Goal: Task Accomplishment & Management: Complete application form

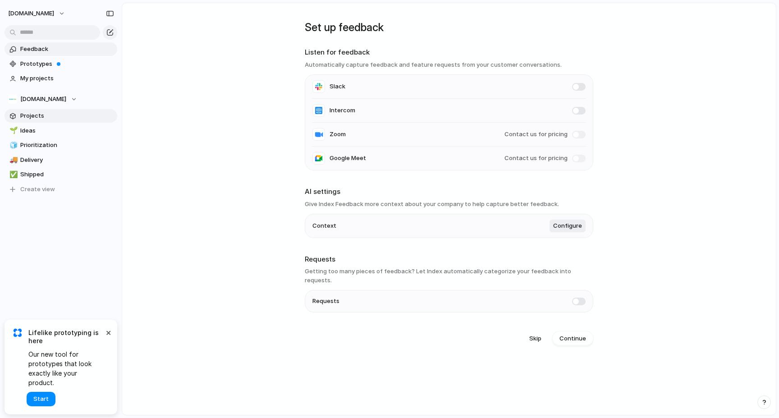
click at [42, 114] on span "Projects" at bounding box center [67, 115] width 94 height 9
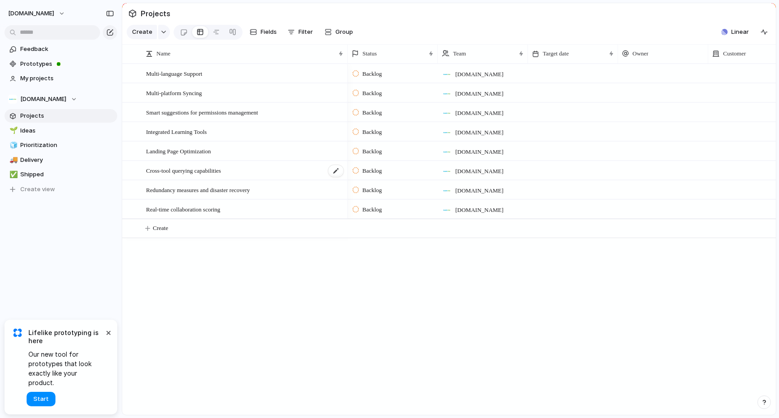
click at [193, 166] on span "Cross-tool querying capabilities" at bounding box center [183, 170] width 75 height 10
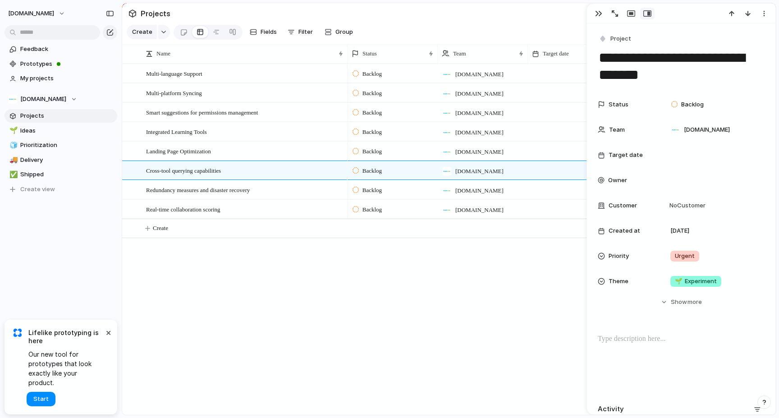
click at [158, 250] on div "Multi-language Support Multi-platform Syncing Smart suggestions for permissions…" at bounding box center [449, 239] width 654 height 351
click at [49, 66] on span "Prototypes" at bounding box center [67, 64] width 94 height 9
click at [54, 75] on span "My projects" at bounding box center [67, 78] width 94 height 9
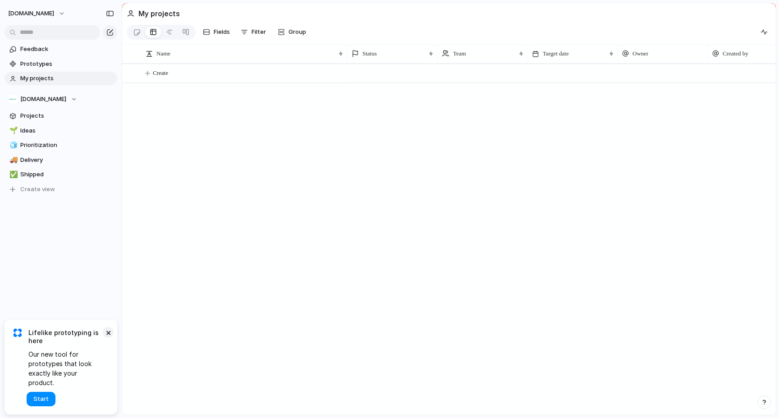
click at [110, 338] on button "×" at bounding box center [108, 332] width 11 height 11
click at [41, 128] on span "Ideas" at bounding box center [67, 130] width 94 height 9
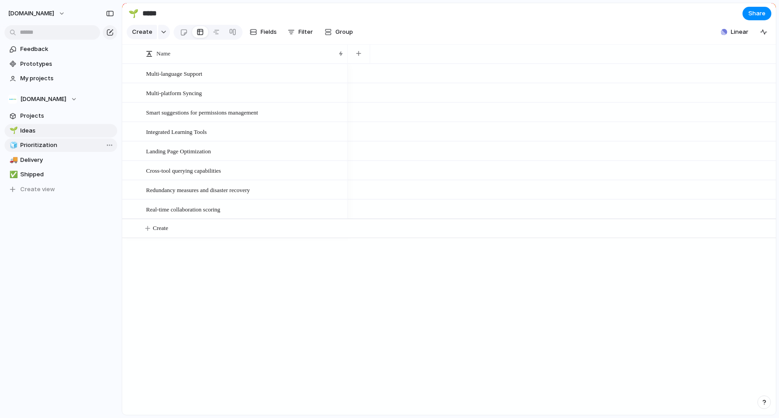
click at [42, 140] on link "🧊 Prioritization" at bounding box center [61, 145] width 113 height 14
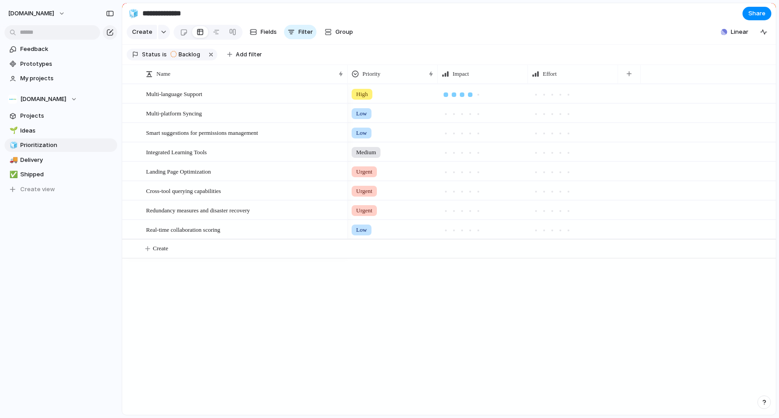
click at [470, 95] on div at bounding box center [470, 94] width 5 height 5
click at [567, 94] on div at bounding box center [569, 94] width 5 height 5
click at [69, 166] on link "🚚 Delivery" at bounding box center [61, 160] width 113 height 14
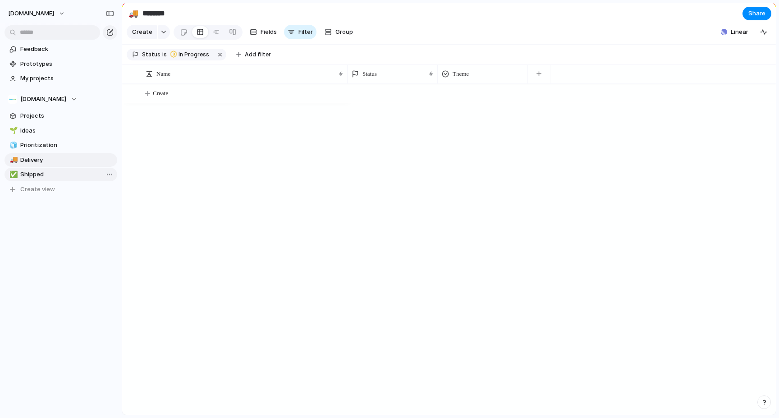
click at [66, 175] on span "Shipped" at bounding box center [67, 174] width 94 height 9
type input "*******"
click at [64, 59] on link "Prototypes" at bounding box center [61, 64] width 113 height 14
click at [55, 115] on span "Projects" at bounding box center [67, 115] width 94 height 9
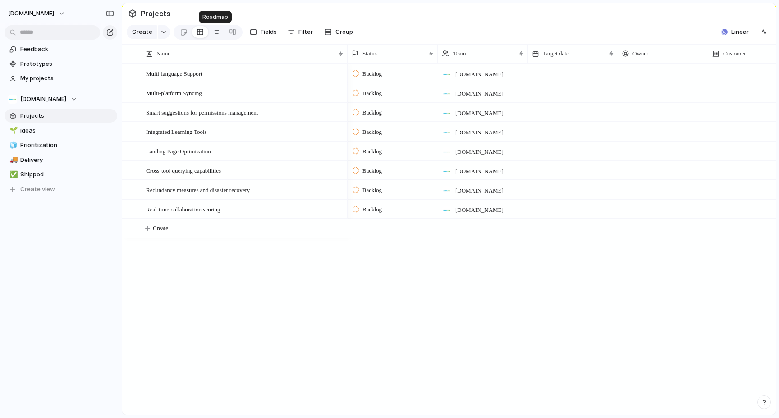
click at [216, 35] on div at bounding box center [216, 32] width 7 height 14
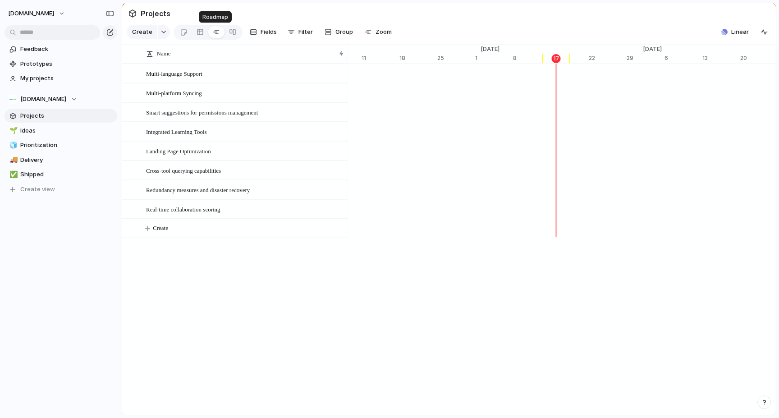
scroll to position [0, 5805]
click at [231, 30] on div at bounding box center [232, 32] width 7 height 14
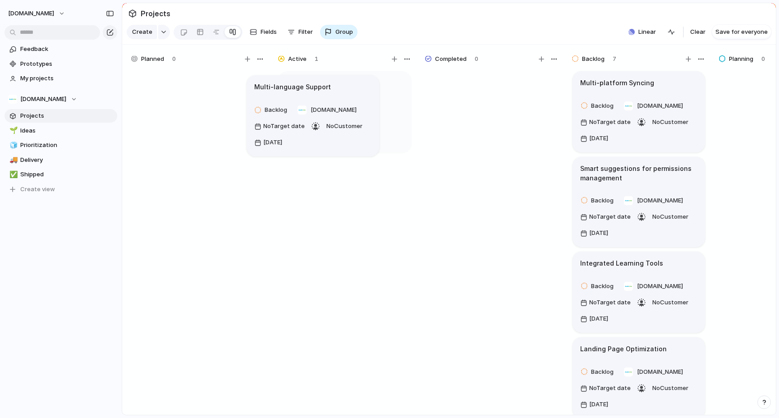
drag, startPoint x: 652, startPoint y: 85, endPoint x: 326, endPoint y: 89, distance: 326.6
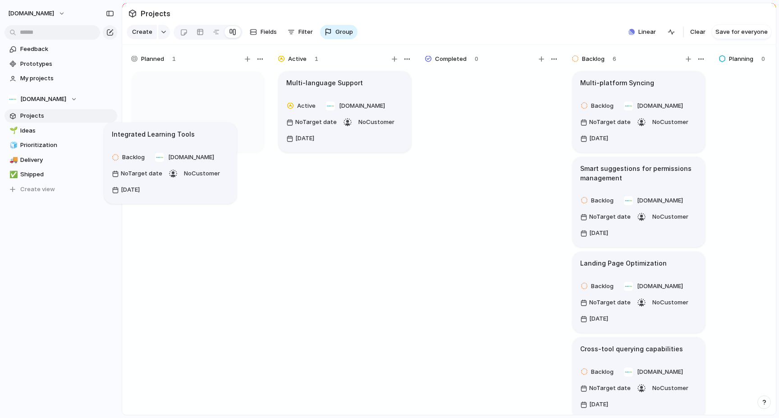
drag, startPoint x: 641, startPoint y: 279, endPoint x: 198, endPoint y: 137, distance: 465.3
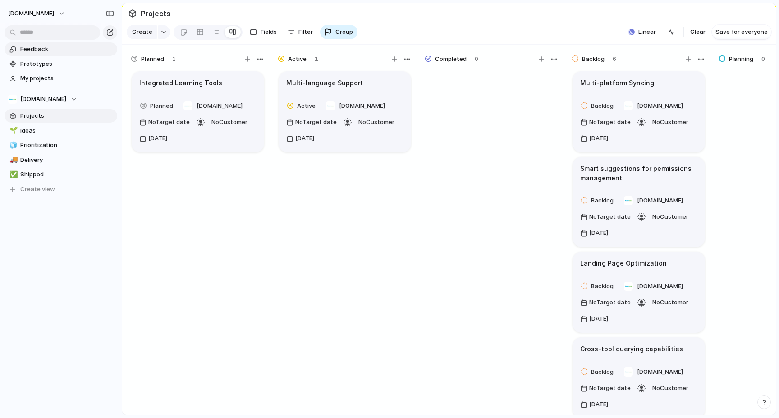
click at [53, 53] on span "Feedback" at bounding box center [67, 49] width 94 height 9
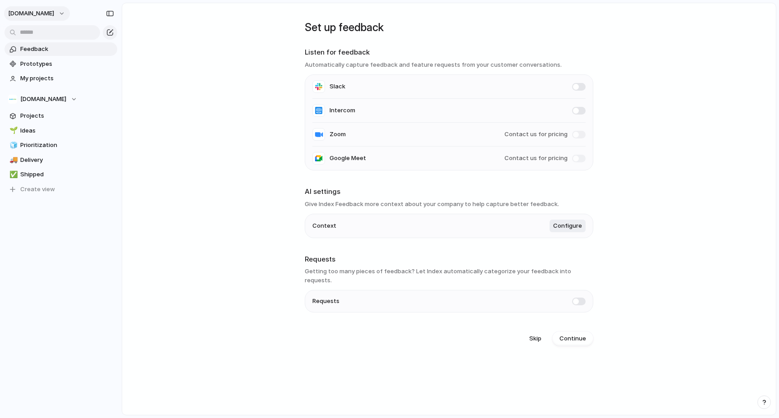
click at [37, 14] on span "[DOMAIN_NAME]" at bounding box center [31, 13] width 46 height 9
click at [41, 34] on span "Settings" at bounding box center [33, 33] width 25 height 9
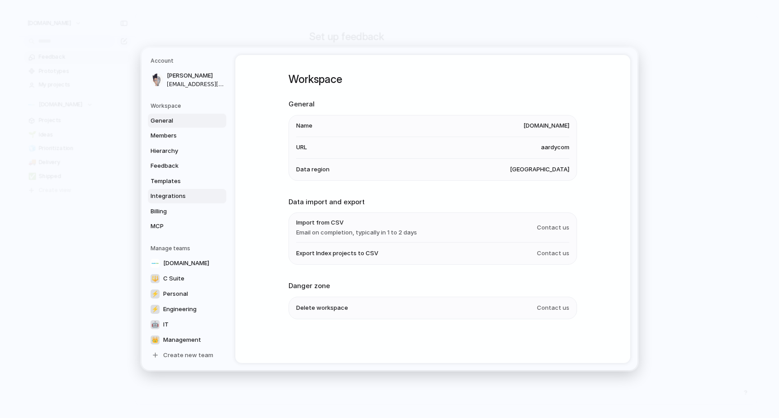
click at [189, 198] on span "Integrations" at bounding box center [180, 196] width 58 height 9
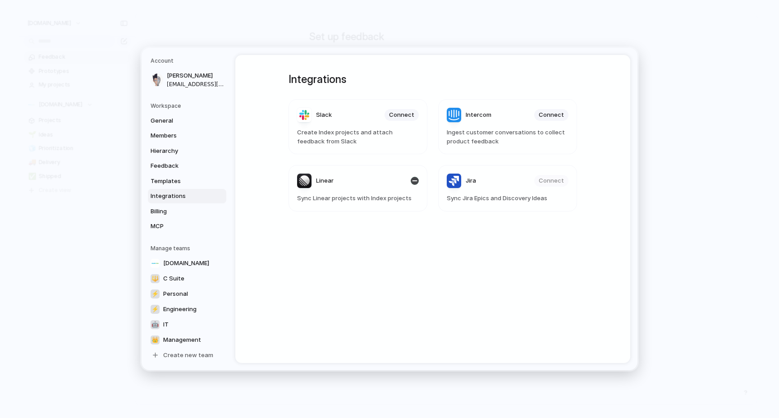
click at [372, 198] on span "Sync Linear projects with Index projects" at bounding box center [358, 198] width 122 height 9
click at [162, 226] on span "MCP" at bounding box center [180, 226] width 58 height 9
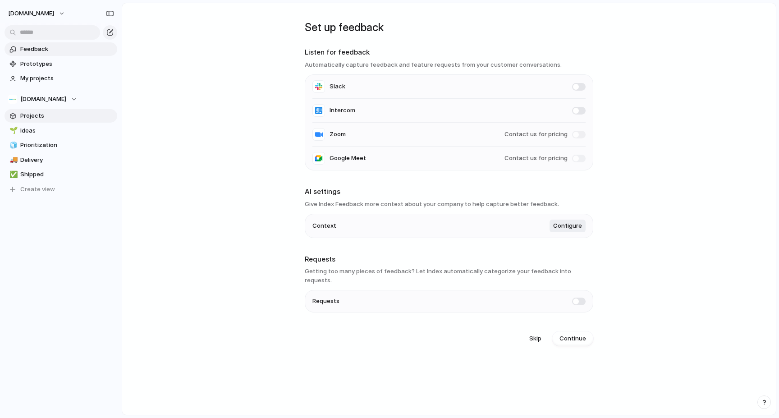
click at [76, 116] on span "Projects" at bounding box center [67, 115] width 94 height 9
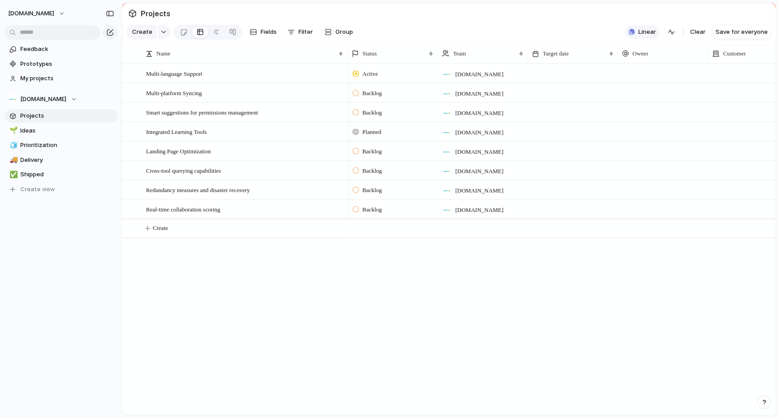
click at [640, 30] on button "Linear" at bounding box center [642, 32] width 35 height 14
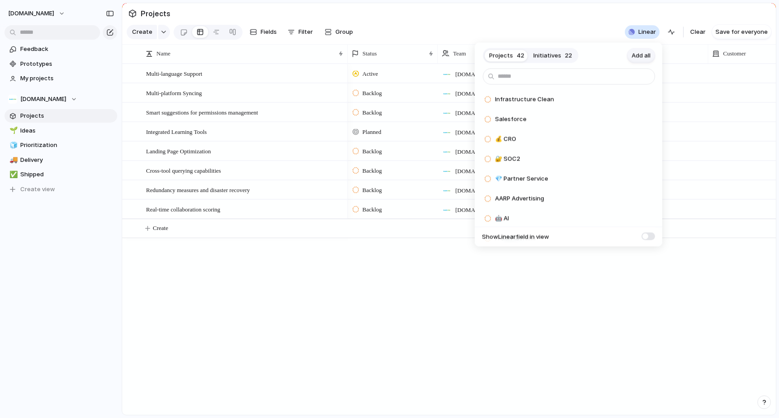
click at [637, 53] on span "Add all" at bounding box center [641, 55] width 19 height 9
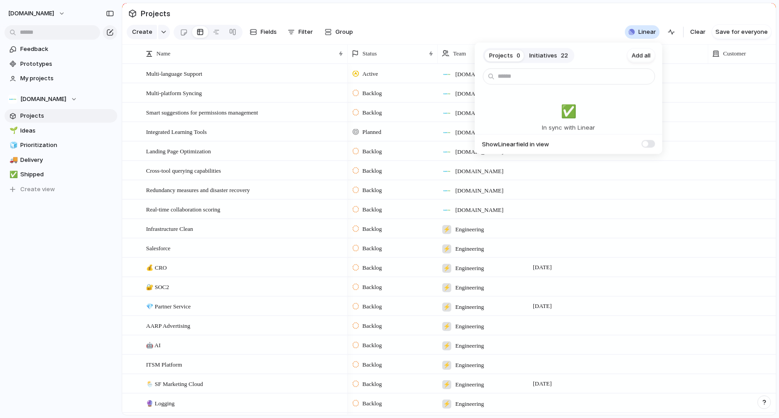
click at [636, 269] on div "Projects 0 Initiatives 22 Add all ✅️ In sync with Linear Show Linear field in v…" at bounding box center [389, 209] width 779 height 418
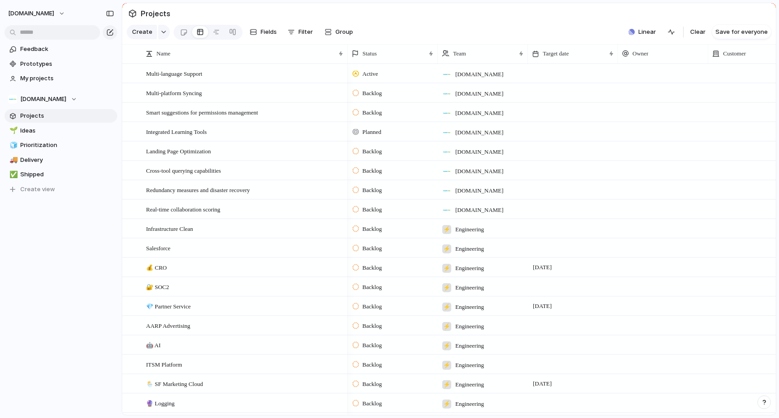
click at [184, 306] on span "💎 Partner Service" at bounding box center [168, 306] width 45 height 10
click at [355, 307] on div at bounding box center [356, 306] width 6 height 8
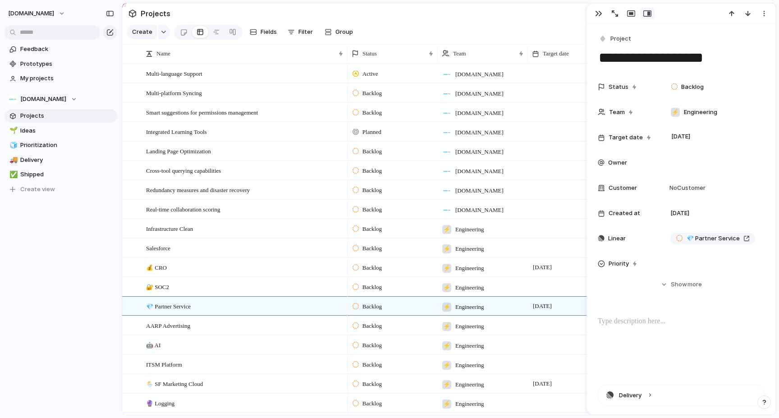
click at [354, 306] on div at bounding box center [356, 306] width 6 height 8
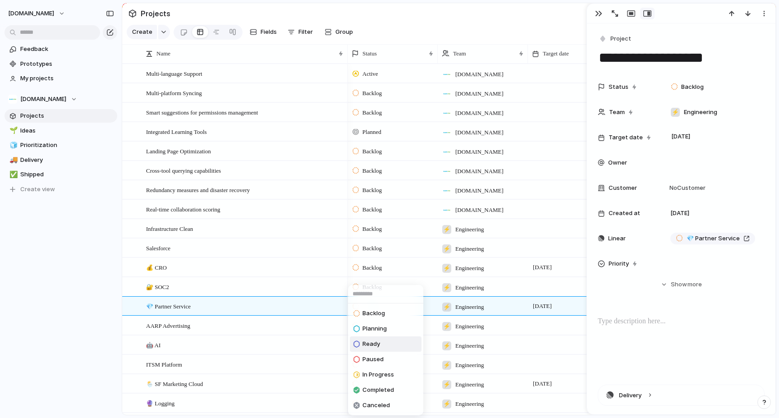
click at [362, 339] on div "Ready" at bounding box center [367, 344] width 27 height 11
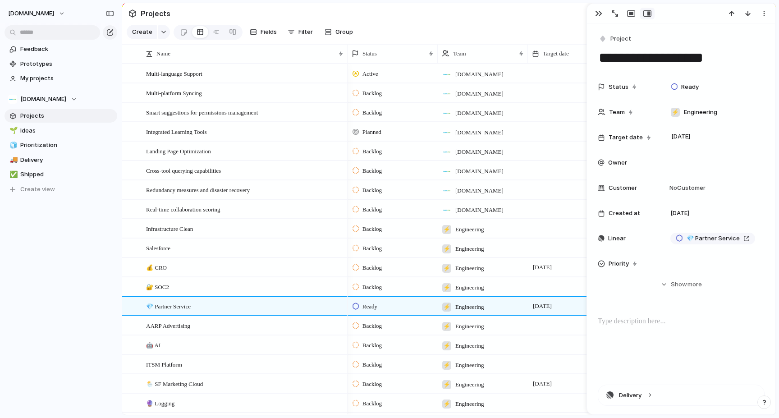
click at [358, 308] on div at bounding box center [356, 306] width 6 height 8
click at [361, 313] on div at bounding box center [358, 313] width 8 height 11
click at [217, 36] on div at bounding box center [216, 32] width 7 height 14
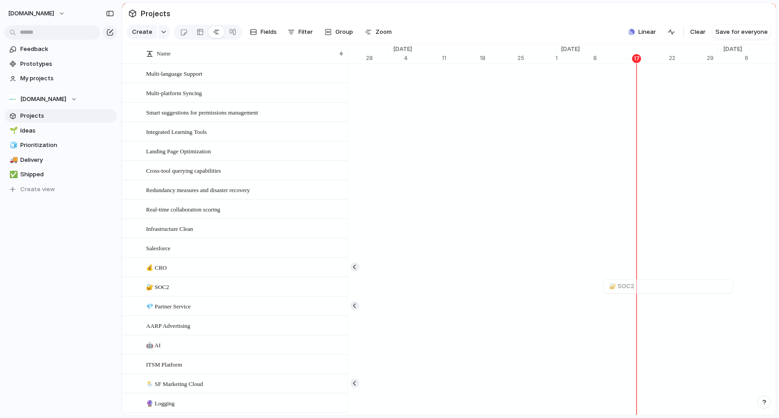
scroll to position [0, 5728]
click at [355, 307] on button "button" at bounding box center [354, 305] width 9 height 9
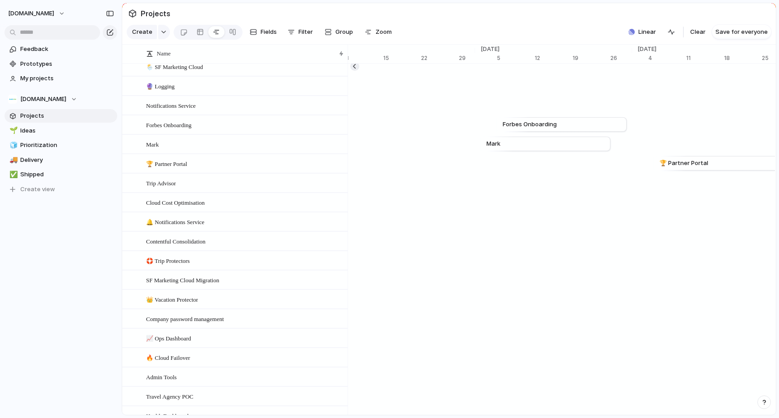
scroll to position [318, 0]
click at [36, 14] on span "[DOMAIN_NAME]" at bounding box center [31, 13] width 46 height 9
click at [110, 105] on span "Neutral dark" at bounding box center [104, 105] width 35 height 9
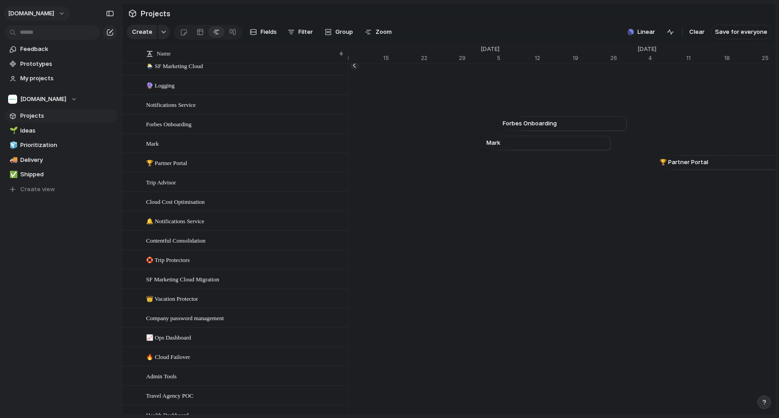
click at [48, 12] on button "[DOMAIN_NAME]" at bounding box center [37, 13] width 66 height 14
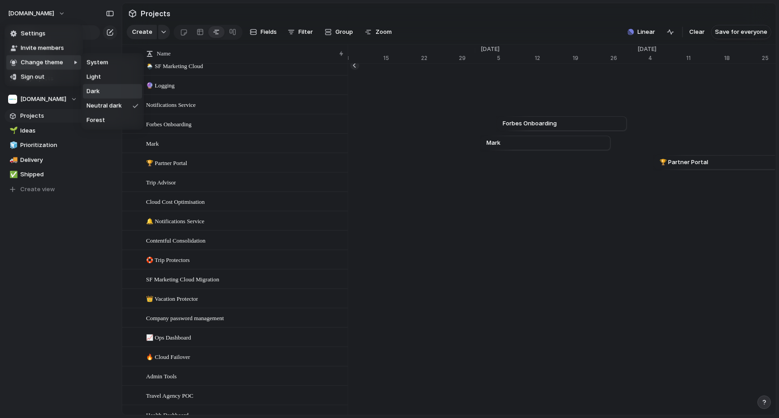
click at [109, 93] on li "Dark" at bounding box center [112, 91] width 59 height 14
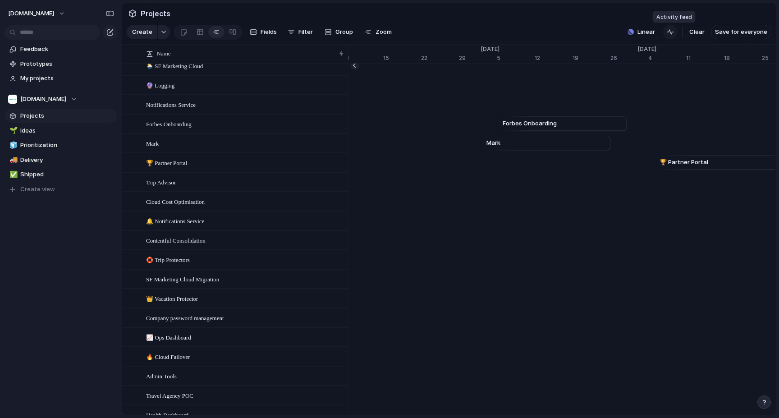
click at [671, 34] on div "button" at bounding box center [670, 31] width 7 height 7
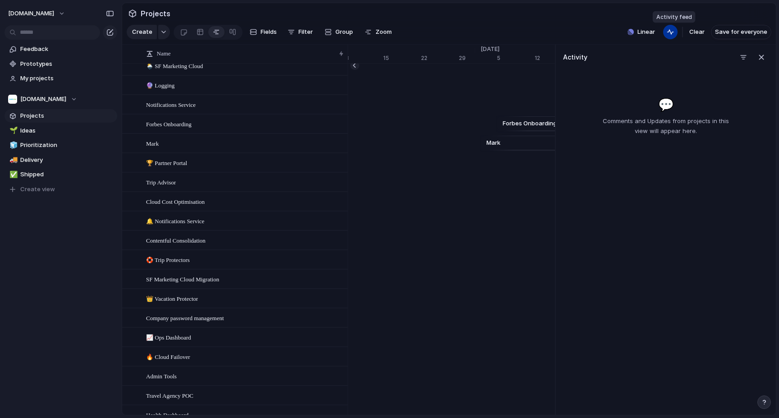
click at [671, 34] on div "button" at bounding box center [670, 31] width 7 height 7
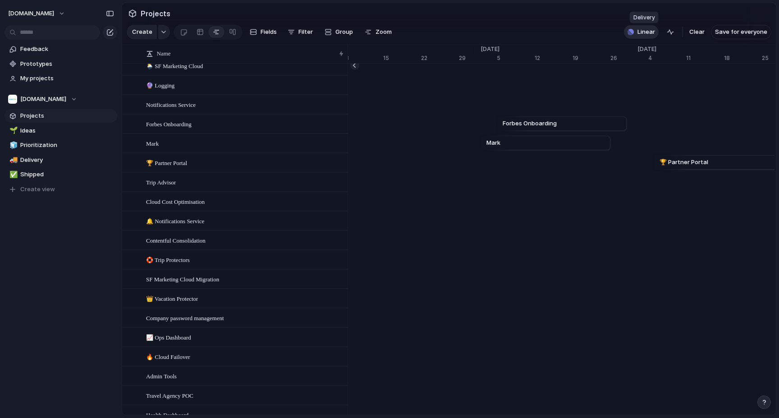
click at [649, 33] on span "Linear" at bounding box center [647, 32] width 18 height 9
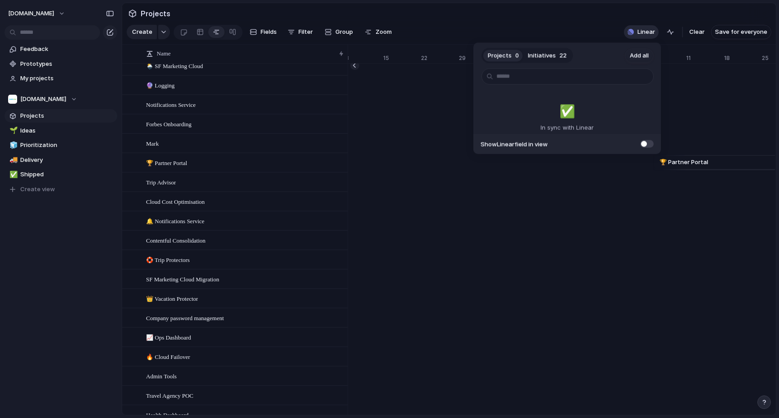
click at [649, 33] on div "Projects 0 Initiatives 22 Add all ✅️ In sync with Linear Show Linear field in v…" at bounding box center [389, 209] width 779 height 418
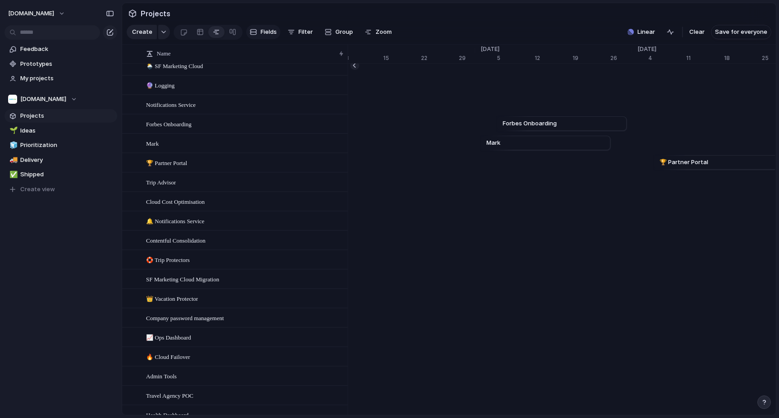
click at [272, 31] on span "Fields" at bounding box center [269, 32] width 16 height 9
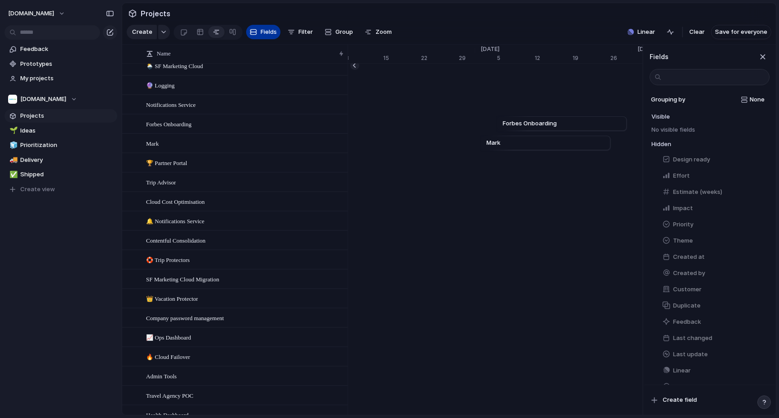
click at [272, 31] on span "Fields" at bounding box center [269, 32] width 16 height 9
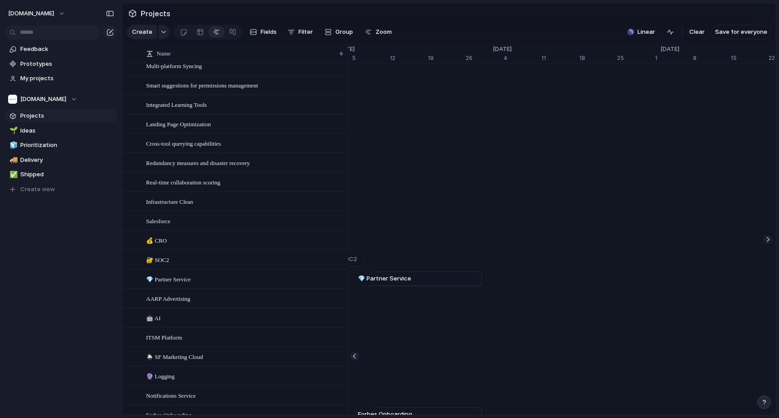
scroll to position [0, 0]
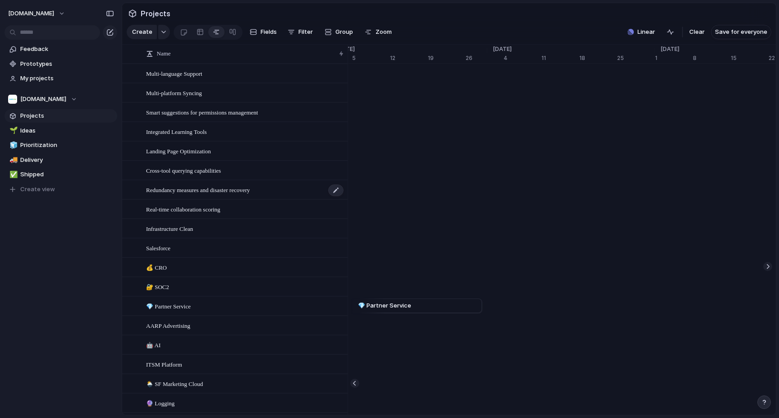
click at [228, 191] on span "Redundancy measures and disaster recovery" at bounding box center [198, 189] width 104 height 10
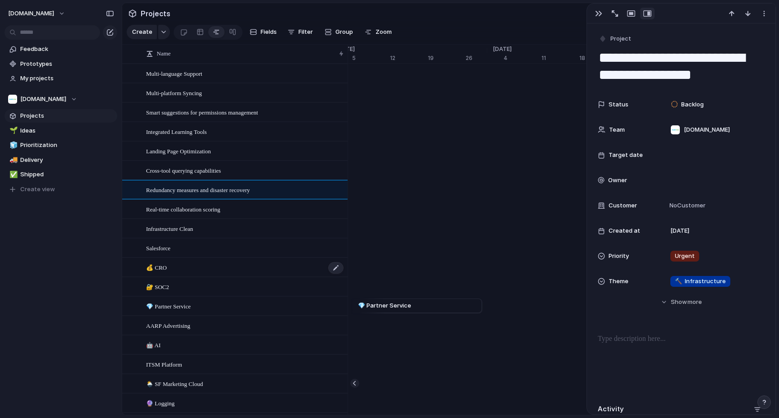
click at [226, 267] on div "💰 CRO" at bounding box center [245, 267] width 198 height 18
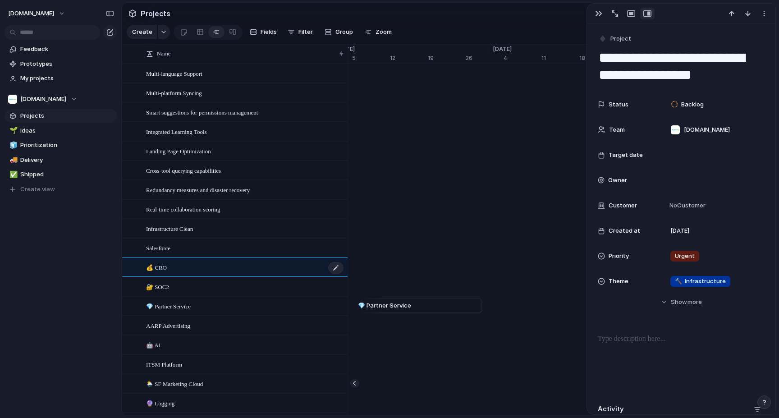
type textarea "******"
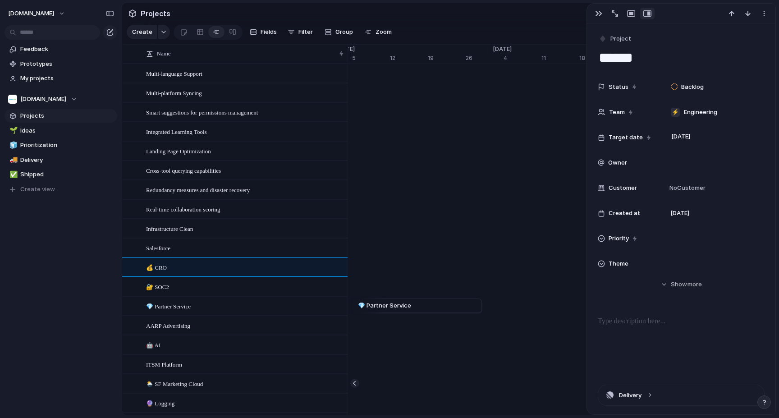
click at [617, 166] on span "Owner" at bounding box center [617, 162] width 19 height 9
click at [693, 196] on span "[PERSON_NAME]" at bounding box center [708, 194] width 46 height 9
click at [693, 186] on span "No Customer" at bounding box center [686, 188] width 39 height 9
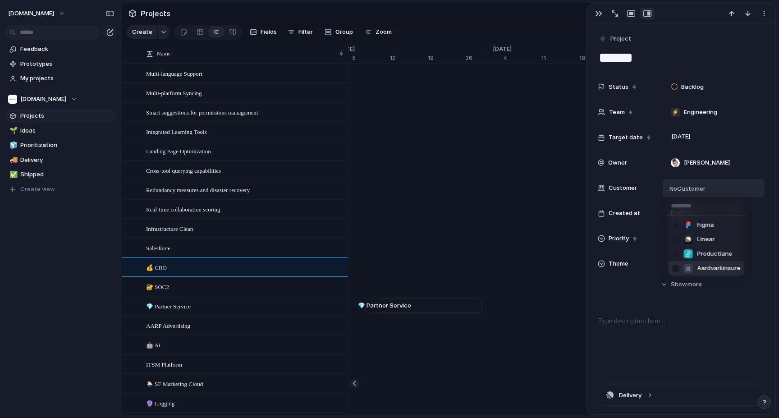
click at [678, 269] on div at bounding box center [676, 269] width 16 height 16
click at [708, 203] on div "Figma Linear Productlane Aardvarkinsure" at bounding box center [389, 209] width 779 height 418
click at [63, 132] on span "Ideas" at bounding box center [67, 130] width 94 height 9
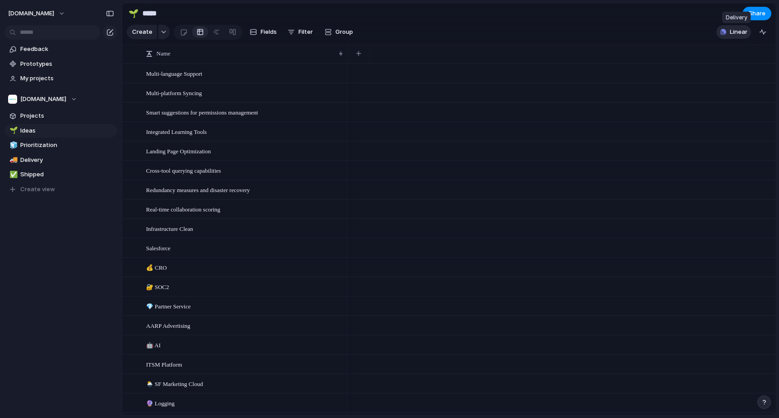
click at [708, 28] on span "Linear" at bounding box center [739, 32] width 18 height 9
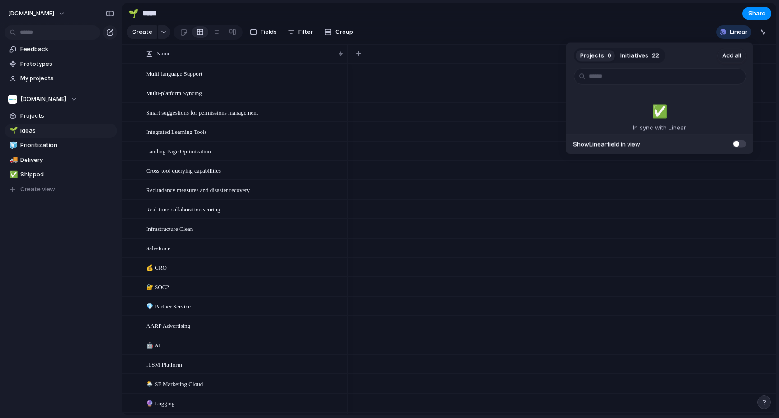
click at [647, 55] on button "Initiatives 22" at bounding box center [640, 55] width 48 height 14
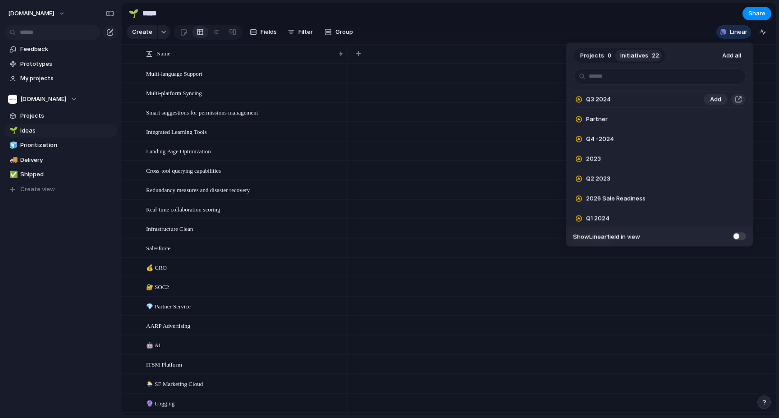
click at [606, 101] on span "Q3 2024" at bounding box center [598, 99] width 25 height 9
click at [708, 101] on span "Add" at bounding box center [715, 99] width 11 height 9
click at [528, 127] on div "Projects 0 Initiatives 21 Add all Partner Add Q4 -2024 Add 2023 Add Q2 2023 Add…" at bounding box center [389, 209] width 779 height 418
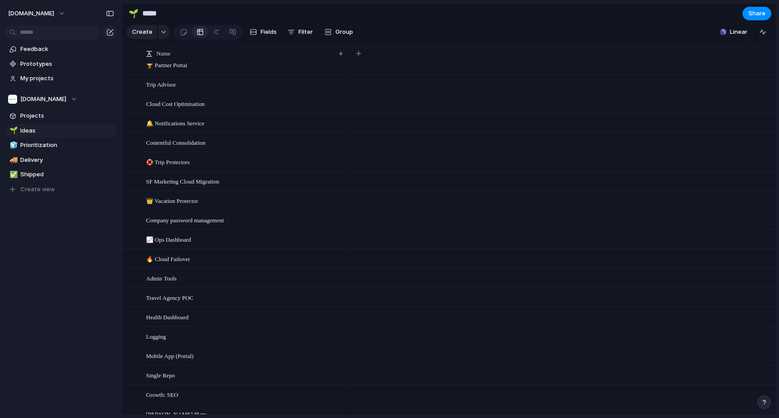
scroll to position [658, 0]
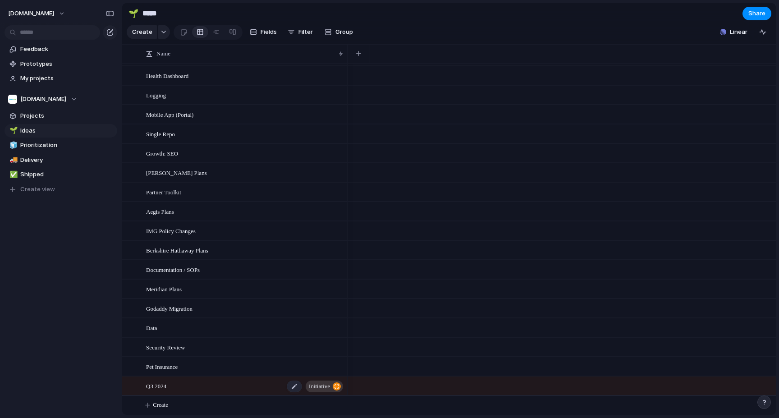
click at [229, 379] on div "Q3 2024 initiative" at bounding box center [245, 386] width 198 height 18
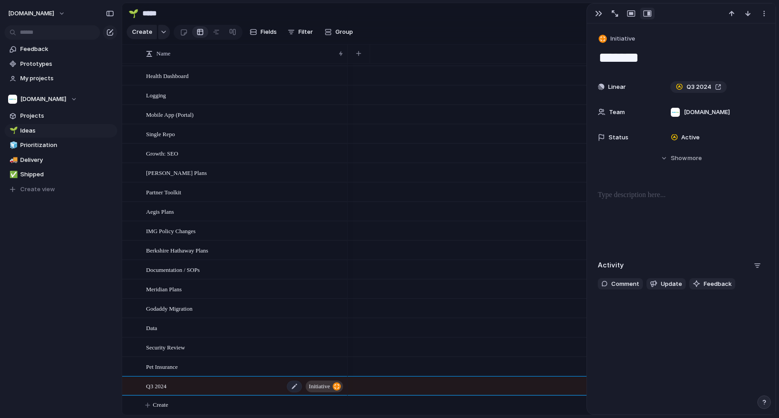
click at [309, 379] on span "initiative" at bounding box center [319, 386] width 21 height 13
click at [50, 147] on span "Prioritization" at bounding box center [67, 145] width 94 height 9
type input "**********"
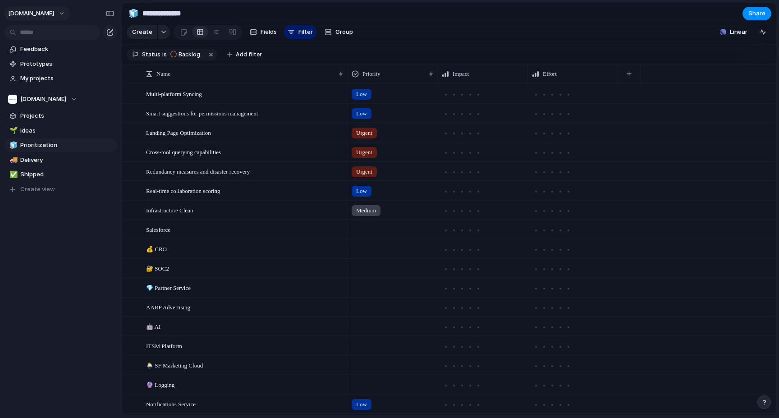
click at [40, 15] on span "[DOMAIN_NAME]" at bounding box center [31, 13] width 46 height 9
click at [243, 180] on div "Settings Invite members Change theme Sign out" at bounding box center [389, 209] width 779 height 418
click at [249, 211] on div "Infrastructure Clean" at bounding box center [245, 210] width 198 height 18
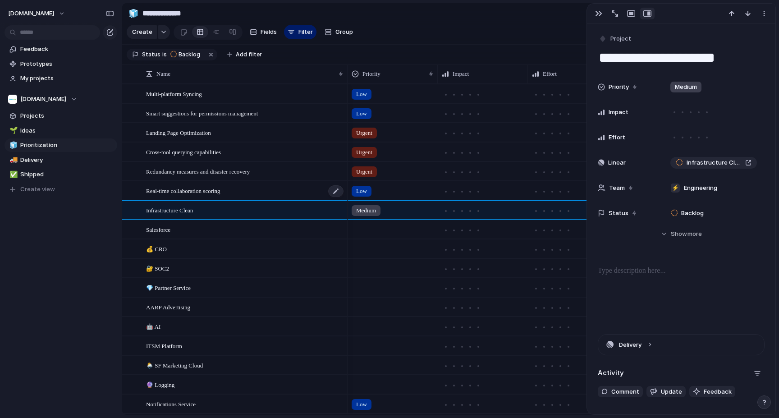
click at [261, 194] on div "Real-time collaboration scoring" at bounding box center [245, 191] width 198 height 18
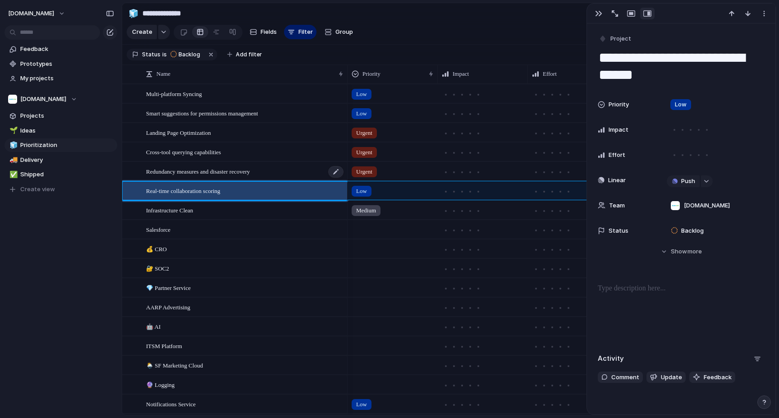
click at [264, 176] on div "Redundancy measures and disaster recovery" at bounding box center [245, 171] width 198 height 18
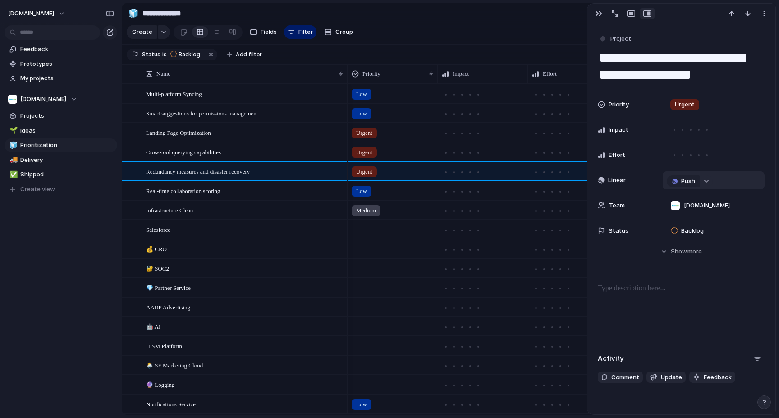
click at [708, 183] on div "button" at bounding box center [707, 182] width 6 height 4
click at [708, 183] on div "Projects Issues Infrastructure Clean Salesforce 💰 CRO 🔐 SOC2 💎 Partner Service …" at bounding box center [389, 209] width 779 height 418
click at [221, 193] on span "Real-time collaboration scoring" at bounding box center [183, 190] width 74 height 10
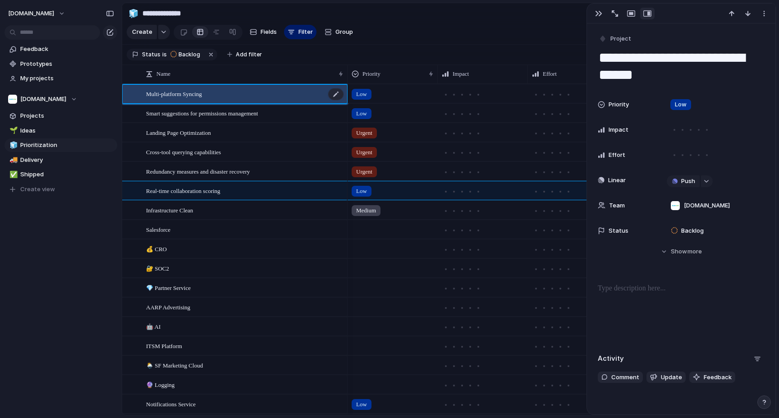
click at [238, 92] on div "Multi-platform Syncing" at bounding box center [245, 94] width 198 height 18
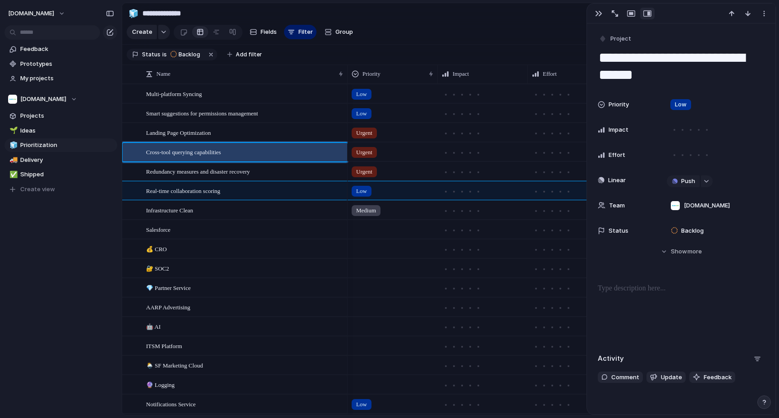
click at [229, 144] on div "Cross-tool querying capabilities" at bounding box center [245, 152] width 198 height 18
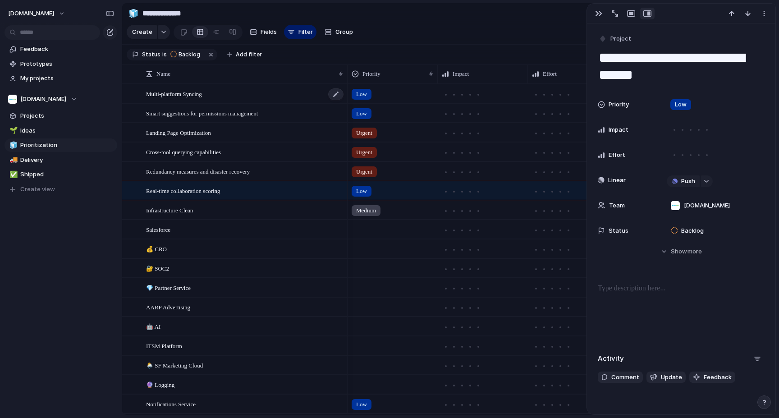
click at [226, 94] on div "Multi-platform Syncing" at bounding box center [245, 94] width 198 height 18
type textarea "**********"
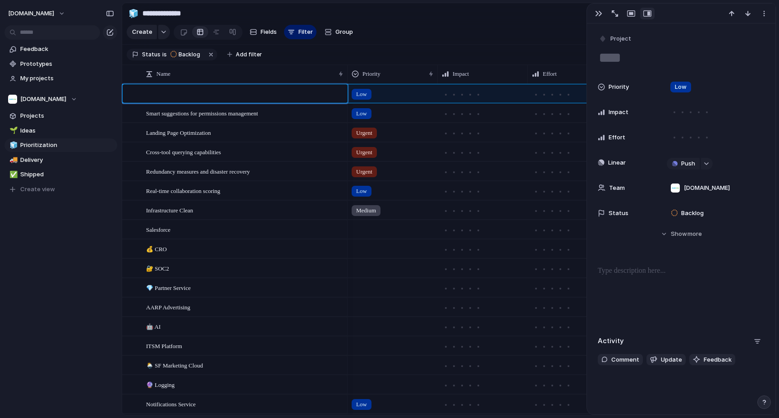
type textarea "**********"
click at [708, 17] on button "button" at bounding box center [764, 14] width 14 height 12
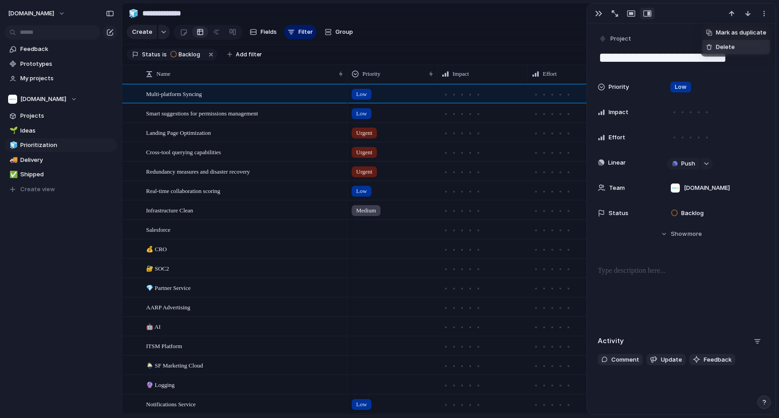
click at [708, 45] on li "Delete" at bounding box center [737, 47] width 68 height 14
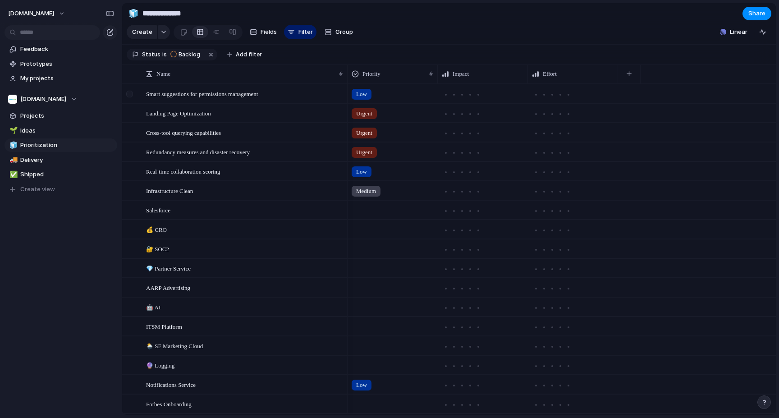
click at [133, 94] on div at bounding box center [129, 94] width 7 height 7
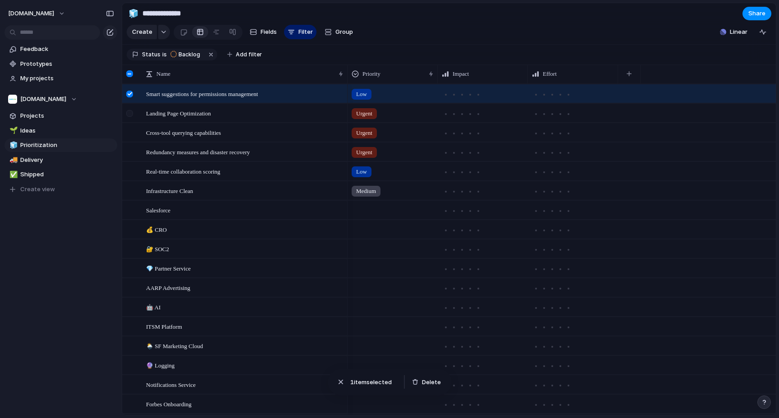
click at [133, 107] on div at bounding box center [131, 116] width 16 height 24
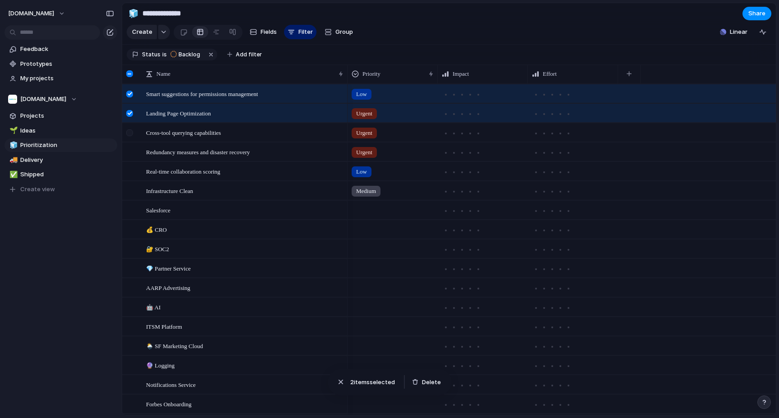
click at [127, 130] on div at bounding box center [129, 132] width 7 height 7
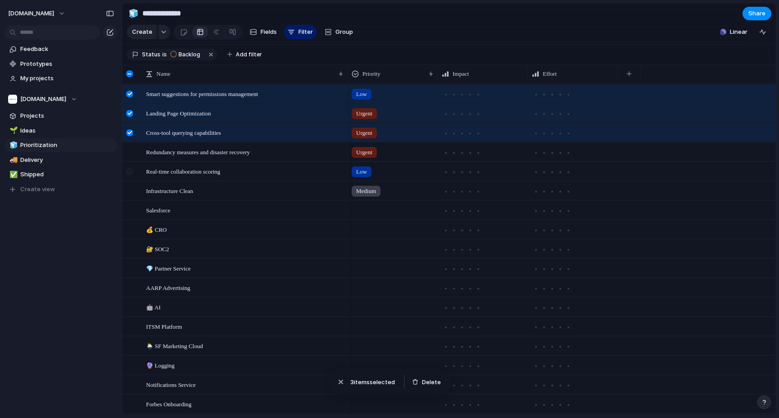
click at [129, 169] on div at bounding box center [129, 171] width 7 height 7
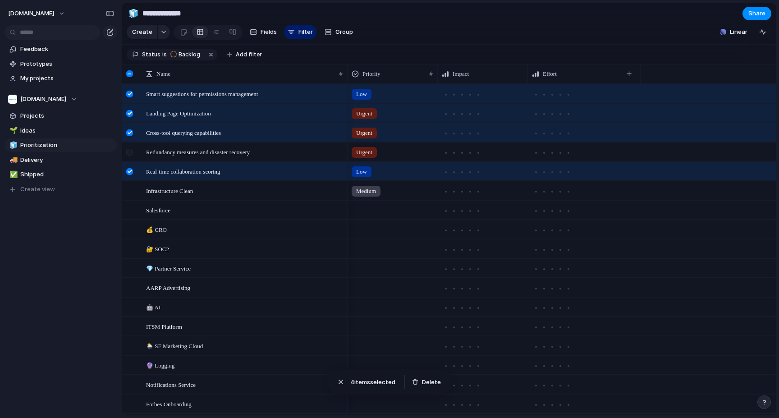
click at [129, 156] on div at bounding box center [131, 155] width 16 height 24
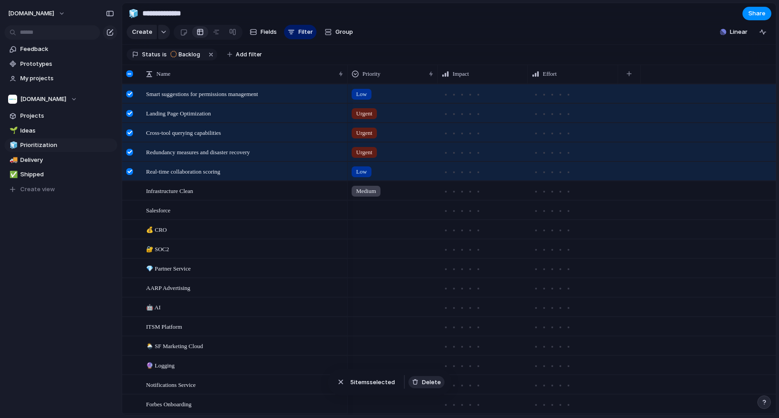
click at [433, 379] on span "Delete" at bounding box center [431, 382] width 19 height 9
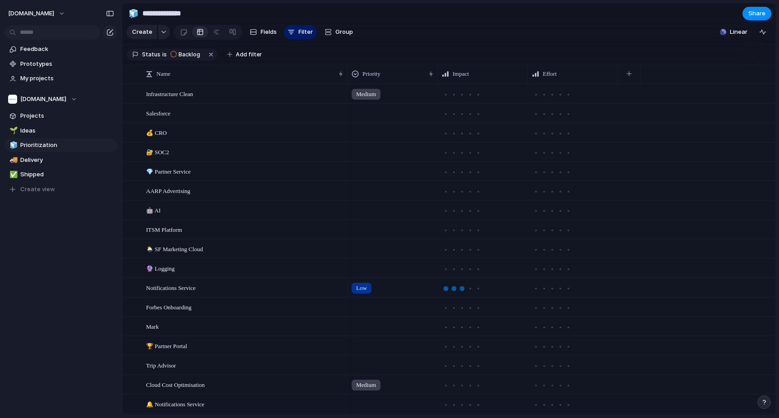
click at [462, 286] on div at bounding box center [462, 288] width 5 height 5
click at [562, 289] on div at bounding box center [561, 289] width 8 height 8
click at [31, 118] on span "Projects" at bounding box center [67, 115] width 94 height 9
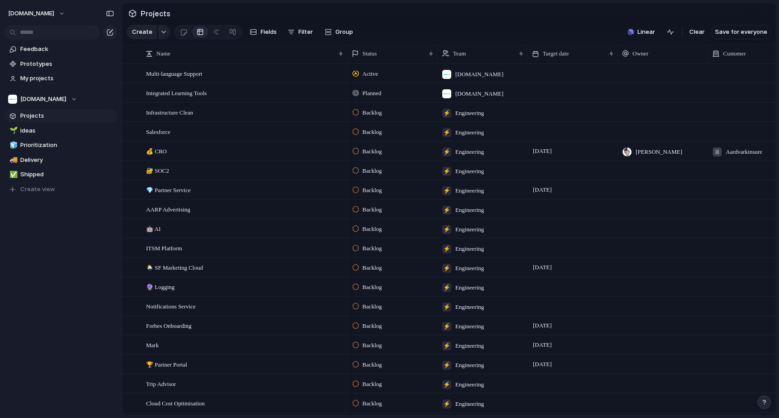
click at [388, 364] on div "Backlog" at bounding box center [392, 363] width 89 height 16
click at [300, 364] on div "Backlog Planning Ready Paused In Progress Completed Canceled" at bounding box center [389, 209] width 779 height 418
click at [153, 364] on span "🏆 Partner Portal" at bounding box center [166, 364] width 41 height 10
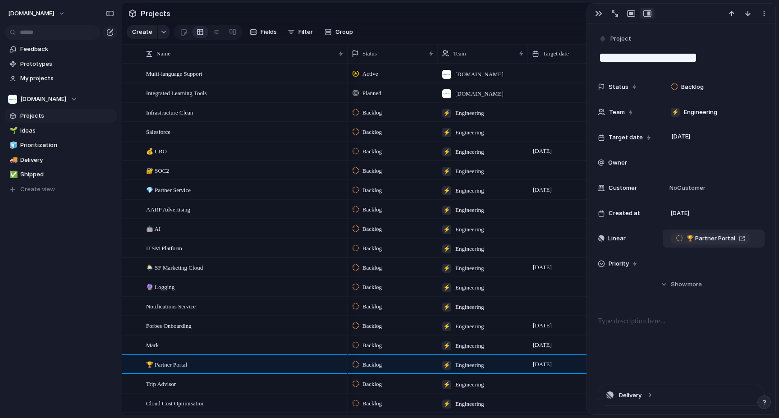
click at [708, 236] on div "🏆 Partner Portal" at bounding box center [710, 238] width 69 height 9
click at [536, 368] on span "[DATE]" at bounding box center [542, 364] width 23 height 11
click at [359, 366] on div "Backlog" at bounding box center [369, 364] width 32 height 11
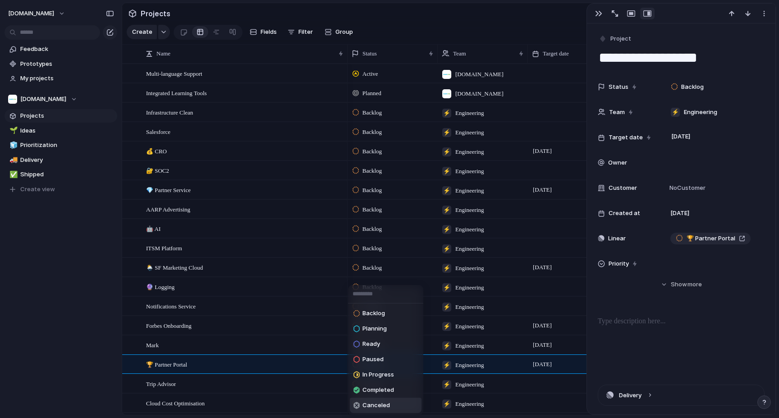
click at [380, 379] on span "Canceled" at bounding box center [377, 405] width 28 height 9
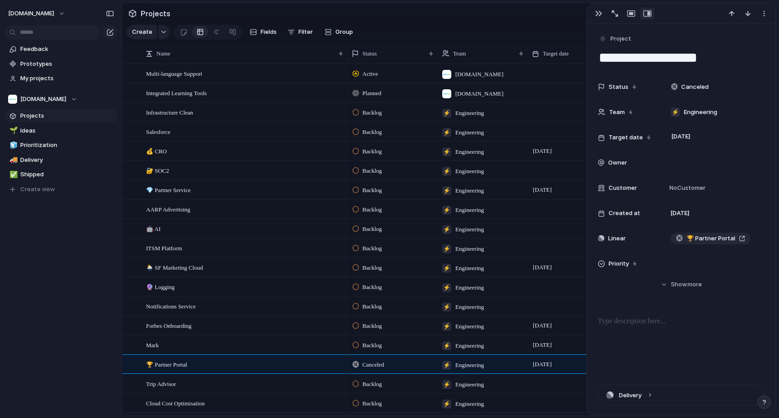
click at [460, 96] on span "[DOMAIN_NAME]" at bounding box center [480, 93] width 48 height 9
click at [460, 96] on div "[DOMAIN_NAME] 🔱 C Suite ⚡ Personal ⚡ Engineering 🤖 IT 👑 Management" at bounding box center [389, 209] width 779 height 418
click at [133, 93] on div at bounding box center [129, 93] width 7 height 7
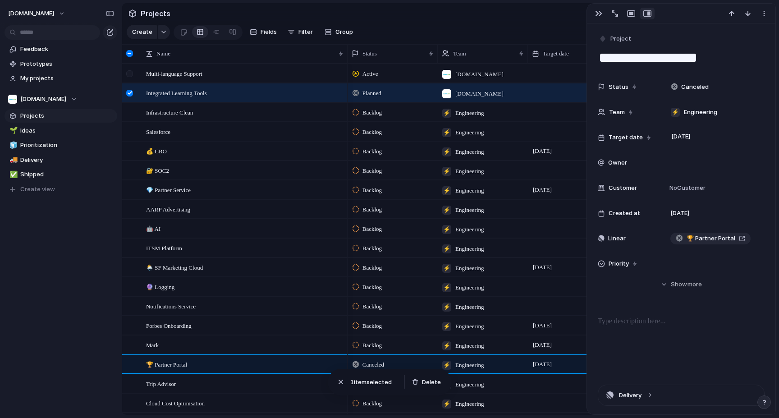
click at [131, 77] on div at bounding box center [129, 73] width 7 height 7
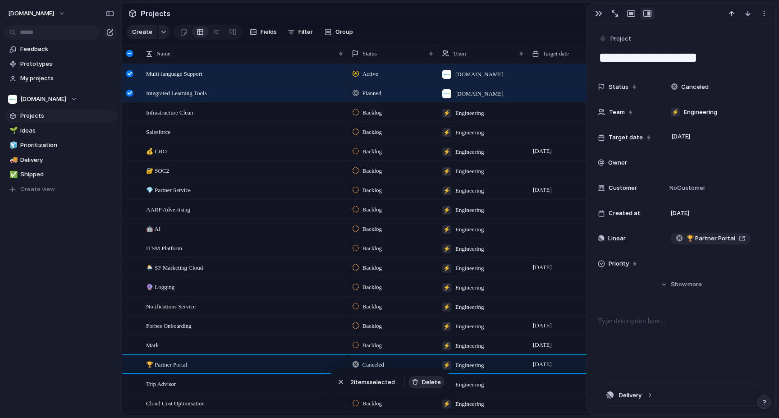
click at [433, 379] on span "Delete" at bounding box center [431, 382] width 19 height 9
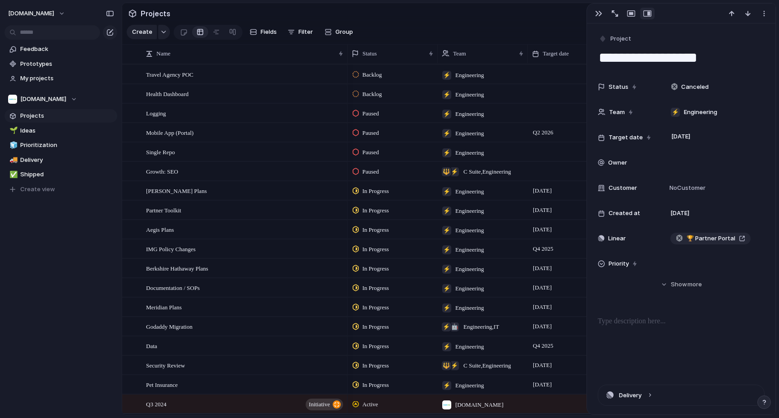
scroll to position [502, 0]
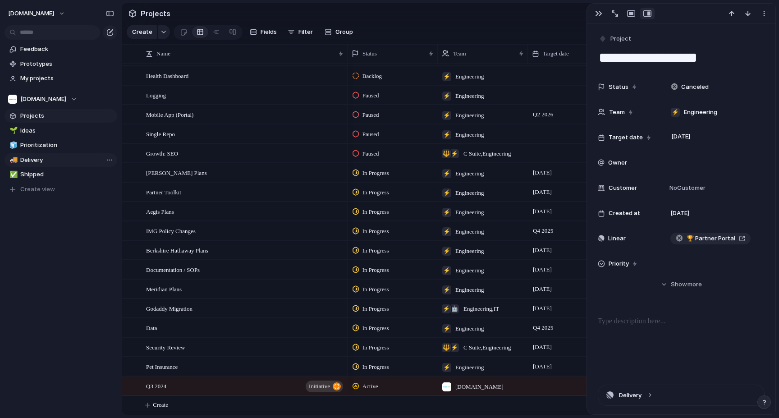
click at [59, 160] on span "Delivery" at bounding box center [67, 160] width 94 height 9
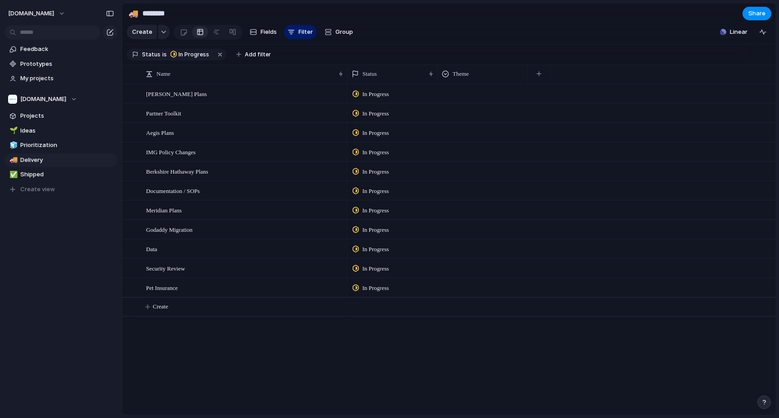
click at [474, 82] on div "Theme" at bounding box center [483, 73] width 86 height 19
click at [470, 88] on div at bounding box center [482, 92] width 89 height 15
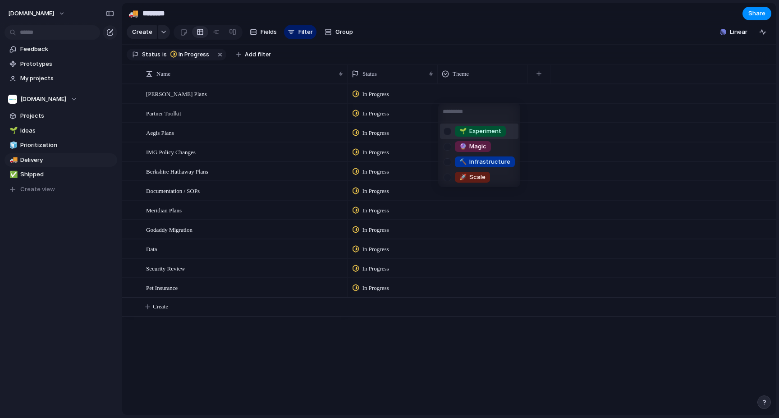
click at [470, 88] on div "🌱 Experiment 🔮 Magic 🔨 Infrastructure 🚀 Scale" at bounding box center [389, 209] width 779 height 418
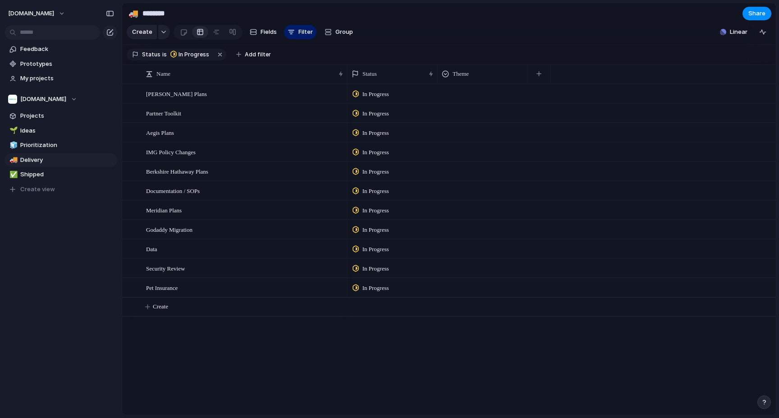
click at [470, 88] on div at bounding box center [482, 92] width 89 height 15
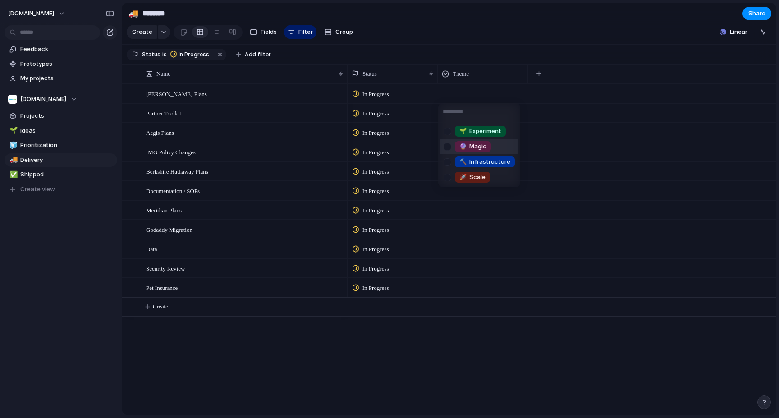
click at [453, 147] on div at bounding box center [448, 147] width 16 height 16
click at [451, 175] on div at bounding box center [448, 178] width 16 height 16
click at [194, 313] on div "🌱 Experiment 🔮 Magic 🔨 Infrastructure 🚀 Scale" at bounding box center [389, 209] width 779 height 418
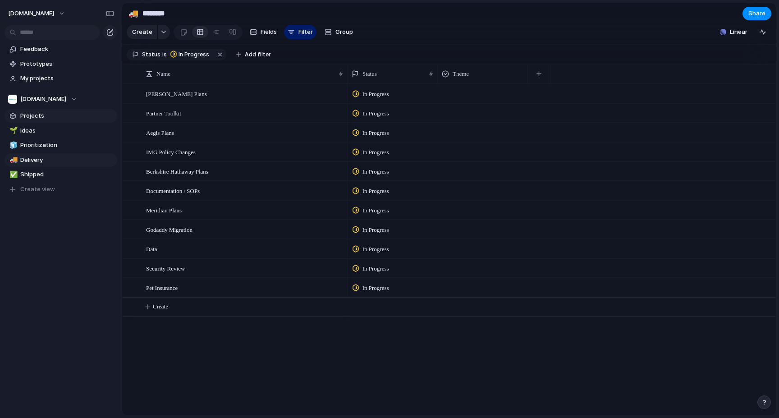
click at [61, 117] on span "Projects" at bounding box center [67, 115] width 94 height 9
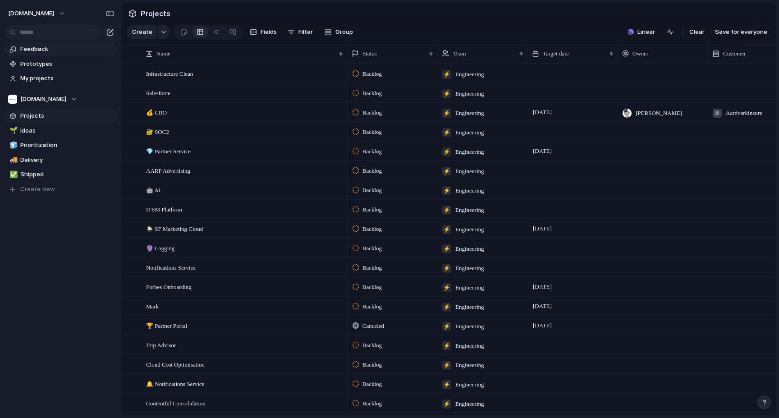
click at [49, 55] on link "Feedback" at bounding box center [61, 49] width 113 height 14
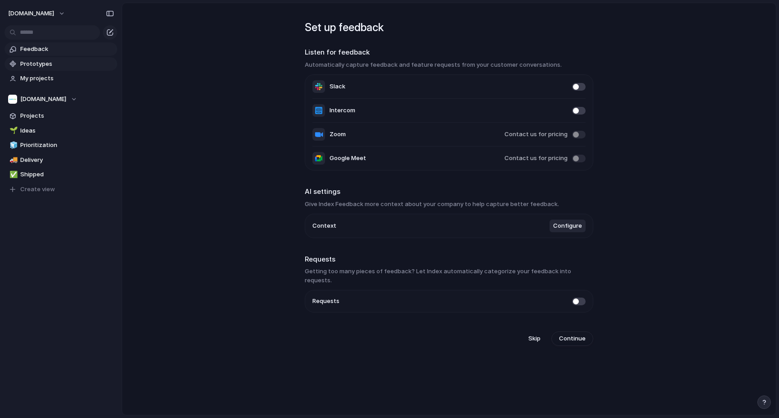
click at [48, 59] on link "Prototypes" at bounding box center [61, 64] width 113 height 14
click at [40, 45] on span "Feedback" at bounding box center [67, 49] width 94 height 9
click at [536, 334] on span "Skip" at bounding box center [535, 338] width 12 height 9
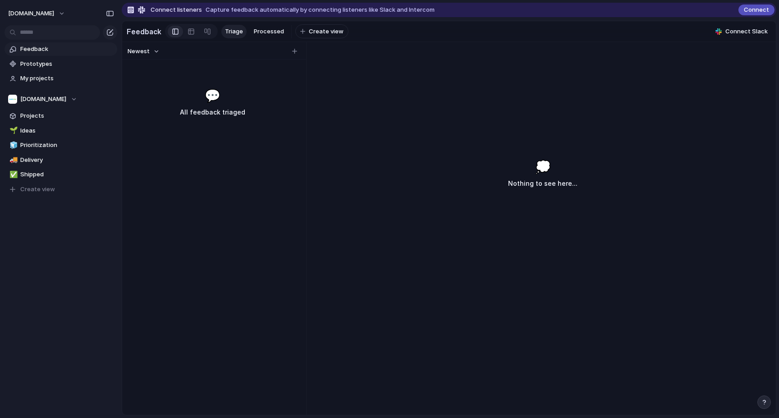
click at [221, 108] on h3 "All feedback triaged" at bounding box center [212, 112] width 138 height 11
click at [213, 96] on span "💬" at bounding box center [213, 95] width 16 height 19
click at [708, 14] on span "Connect" at bounding box center [756, 9] width 25 height 9
click at [708, 12] on span "Connect" at bounding box center [756, 9] width 25 height 9
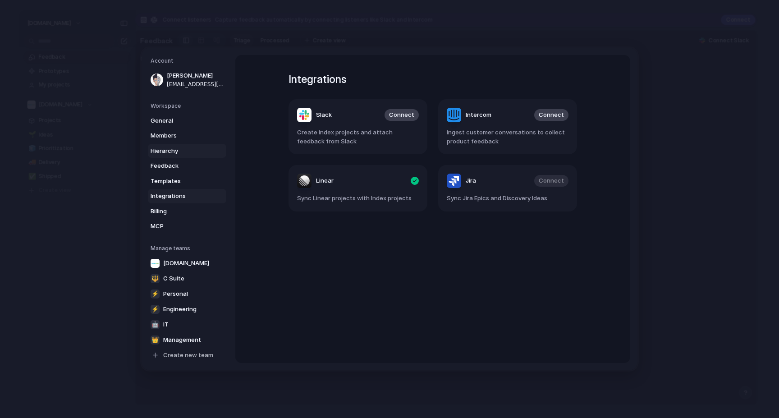
click at [183, 152] on span "Hierarchy" at bounding box center [180, 151] width 58 height 9
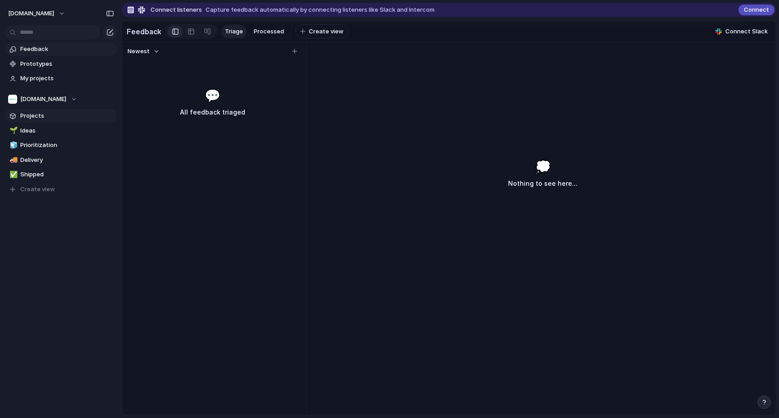
click at [37, 115] on span "Projects" at bounding box center [67, 115] width 94 height 9
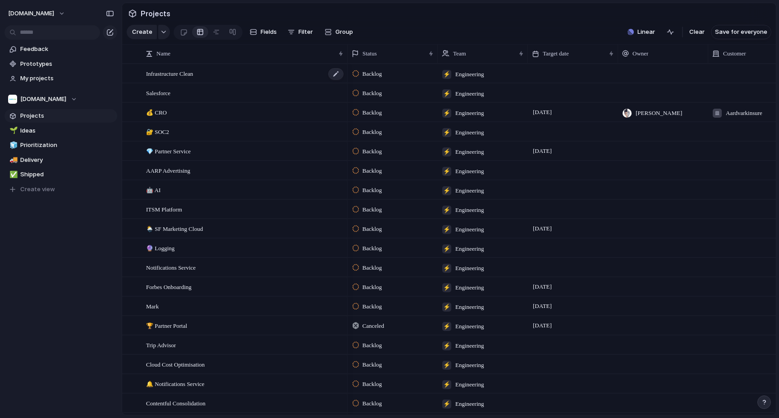
click at [233, 80] on div "Infrastructure Clean" at bounding box center [245, 73] width 198 height 18
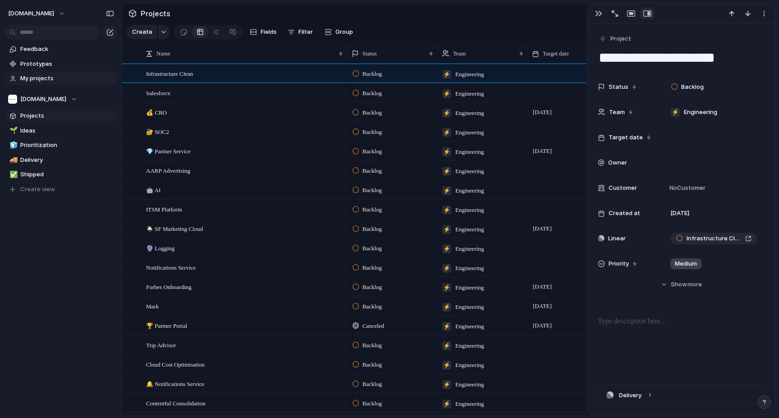
click at [89, 78] on span "My projects" at bounding box center [67, 78] width 94 height 9
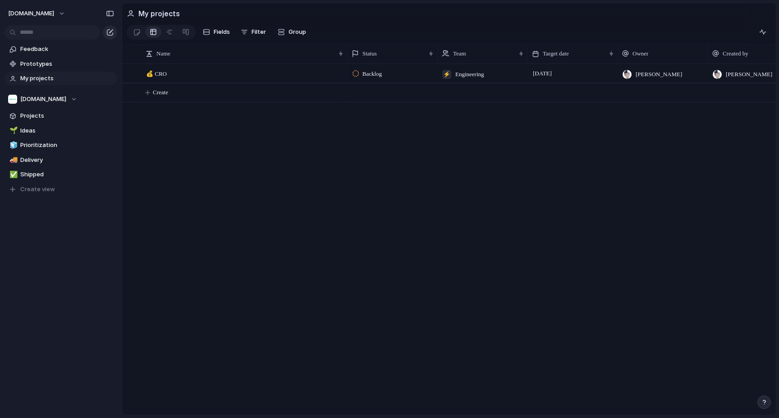
click at [108, 33] on div "button" at bounding box center [109, 32] width 7 height 7
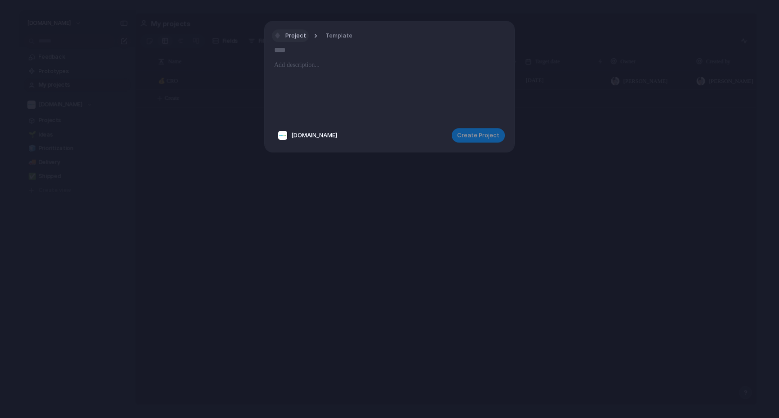
click at [303, 38] on span "Project" at bounding box center [296, 35] width 21 height 9
click at [304, 73] on li "Goal" at bounding box center [310, 74] width 72 height 14
click at [307, 53] on input "text" at bounding box center [389, 49] width 231 height 14
type input "*********"
click at [473, 133] on span "Create Goal" at bounding box center [482, 135] width 35 height 9
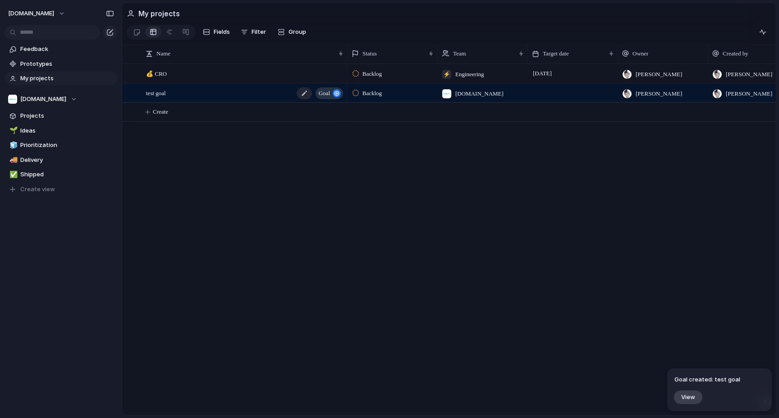
click at [269, 90] on div "test goal goal" at bounding box center [245, 93] width 198 height 18
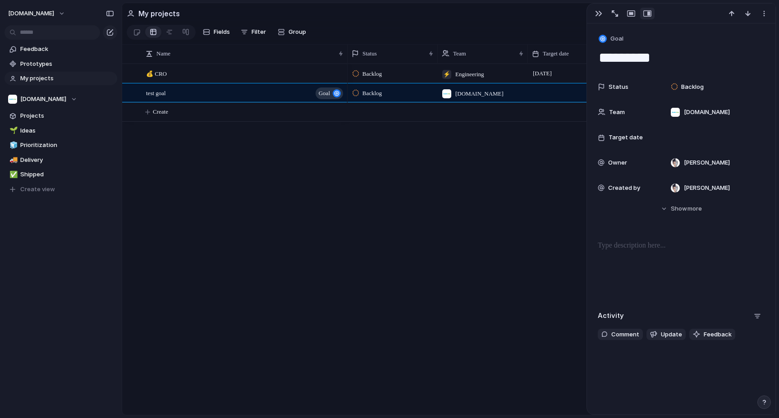
click at [377, 256] on div "Backlog ⚡ Engineering [DATE] [PERSON_NAME] [PERSON_NAME] Backlog [DOMAIN_NAME] …" at bounding box center [562, 239] width 428 height 351
click at [259, 149] on div "💰 CRO test goal goal Backlog ⚡ Engineering [DATE] [PERSON_NAME] [PERSON_NAME] B…" at bounding box center [449, 239] width 654 height 351
click at [159, 114] on span "Create" at bounding box center [160, 111] width 15 height 9
click at [109, 31] on div "button" at bounding box center [109, 32] width 7 height 7
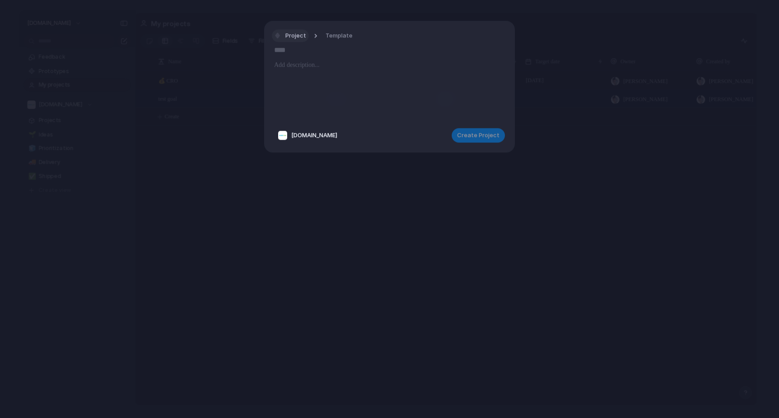
click at [286, 35] on span "Project" at bounding box center [296, 35] width 21 height 9
click at [302, 90] on span "Program" at bounding box center [301, 88] width 24 height 9
click at [301, 49] on input "text" at bounding box center [389, 49] width 231 height 14
type input "**********"
click at [470, 138] on span "Create Program" at bounding box center [477, 135] width 46 height 9
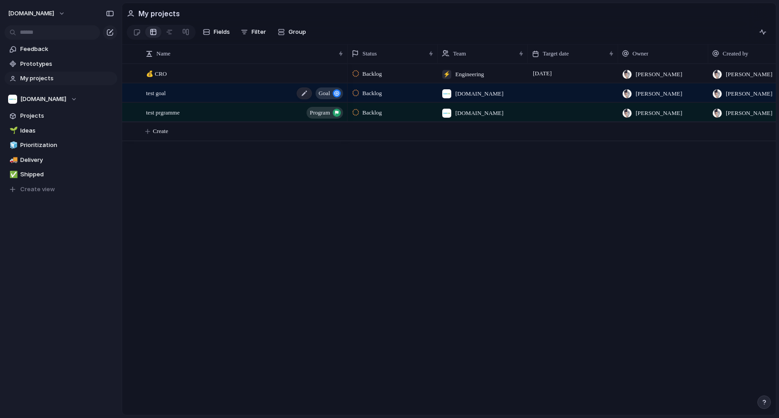
click at [215, 94] on div "test goal goal" at bounding box center [245, 93] width 198 height 18
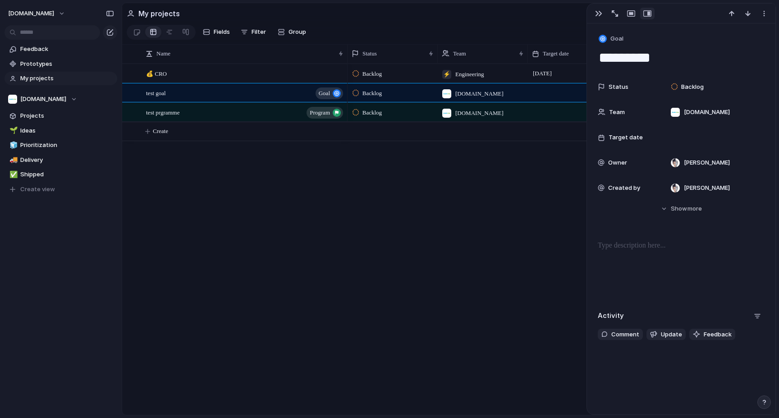
click at [650, 14] on div "button" at bounding box center [648, 13] width 8 height 7
click at [632, 14] on div "button" at bounding box center [631, 13] width 8 height 7
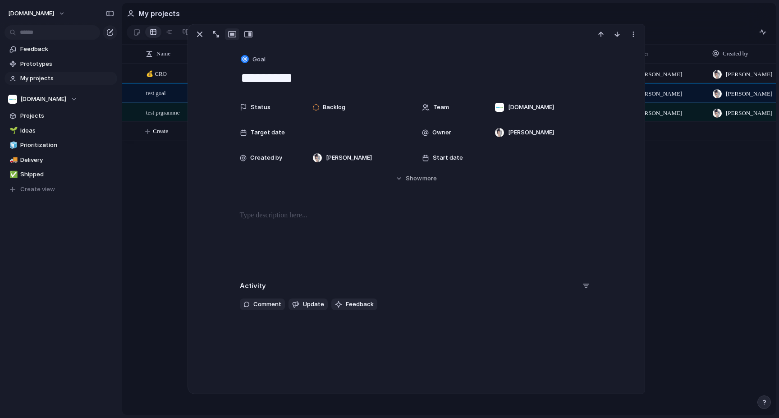
click at [406, 226] on div at bounding box center [416, 239] width 435 height 58
click at [319, 303] on span "Update" at bounding box center [313, 304] width 21 height 9
click at [347, 304] on span "Feedback" at bounding box center [360, 304] width 28 height 9
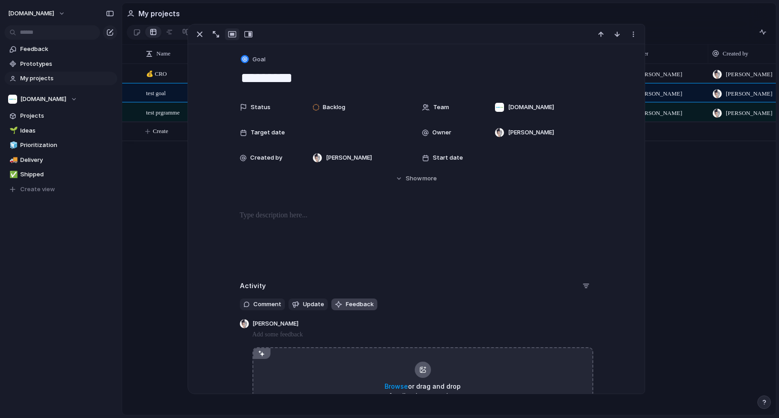
click at [347, 304] on span "Feedback" at bounding box center [360, 304] width 28 height 9
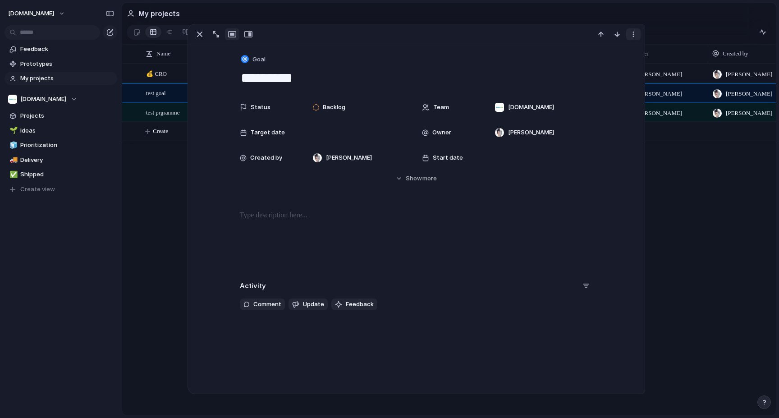
click at [636, 32] on div "button" at bounding box center [633, 34] width 7 height 7
click at [324, 59] on div "Mark as duplicate Delete" at bounding box center [389, 209] width 779 height 418
click at [252, 36] on div "button" at bounding box center [248, 34] width 8 height 7
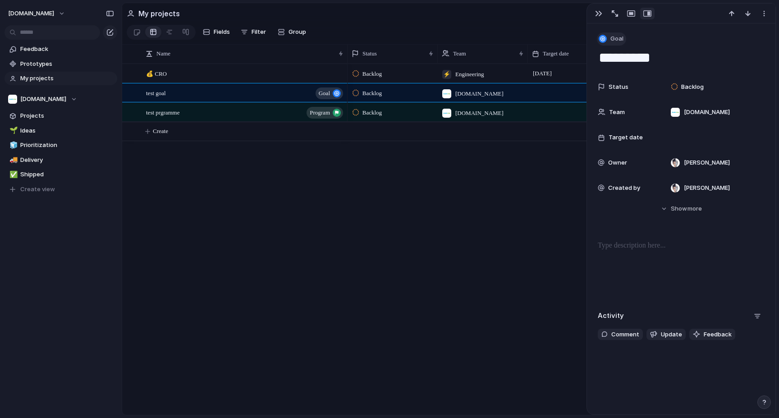
click at [610, 38] on button "Goal" at bounding box center [611, 38] width 29 height 13
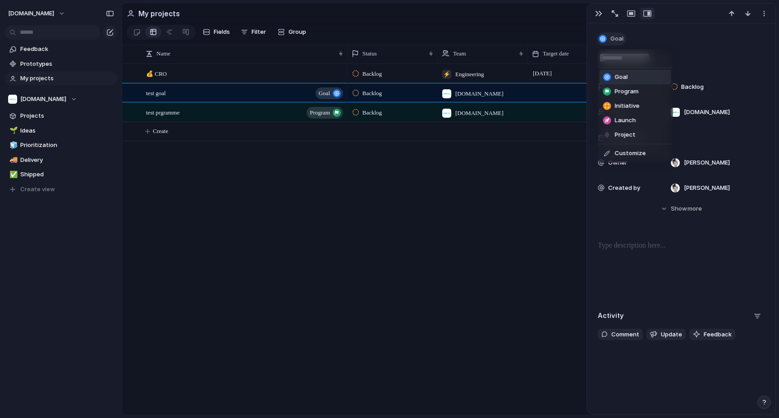
click at [610, 38] on div "Goal Program Initiative Launch Project Customize" at bounding box center [389, 209] width 779 height 418
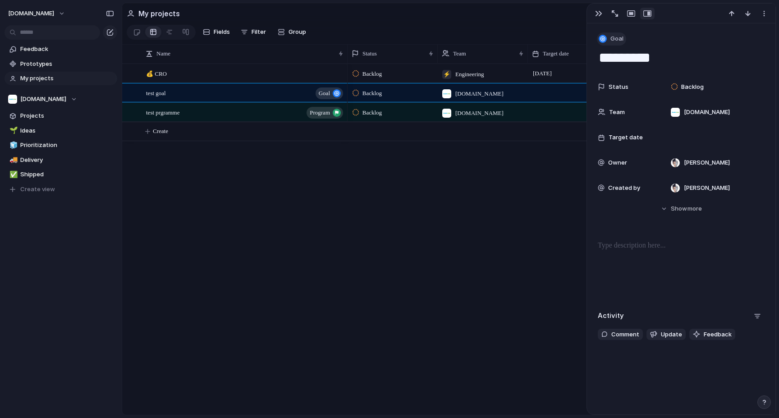
click at [610, 38] on button "Goal" at bounding box center [611, 38] width 29 height 13
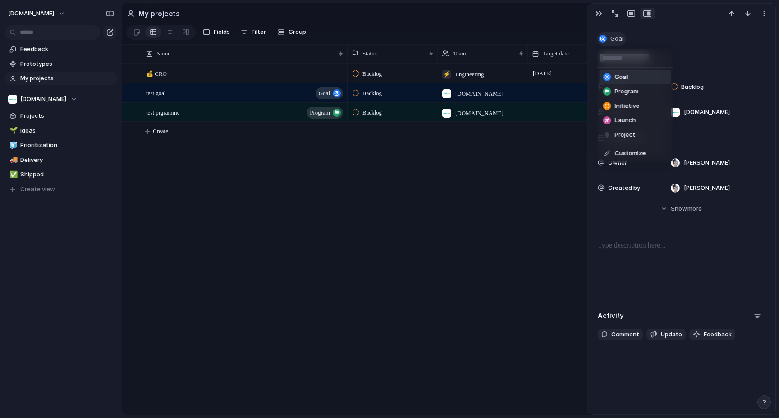
click at [610, 38] on div "Goal Program Initiative Launch Project Customize" at bounding box center [389, 209] width 779 height 418
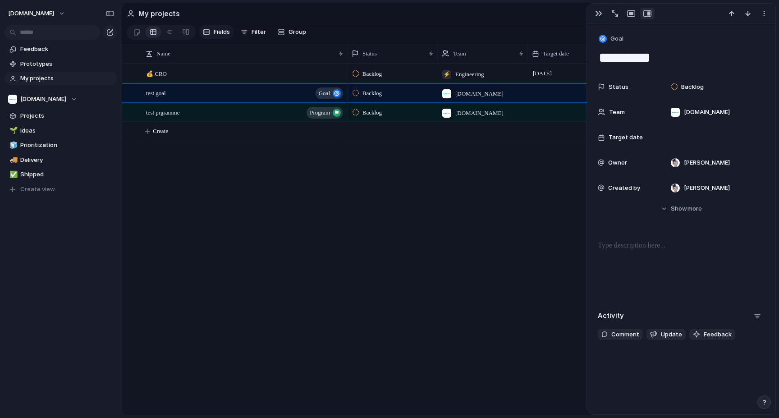
click at [224, 33] on span "Fields" at bounding box center [222, 32] width 16 height 9
